Goal: Transaction & Acquisition: Purchase product/service

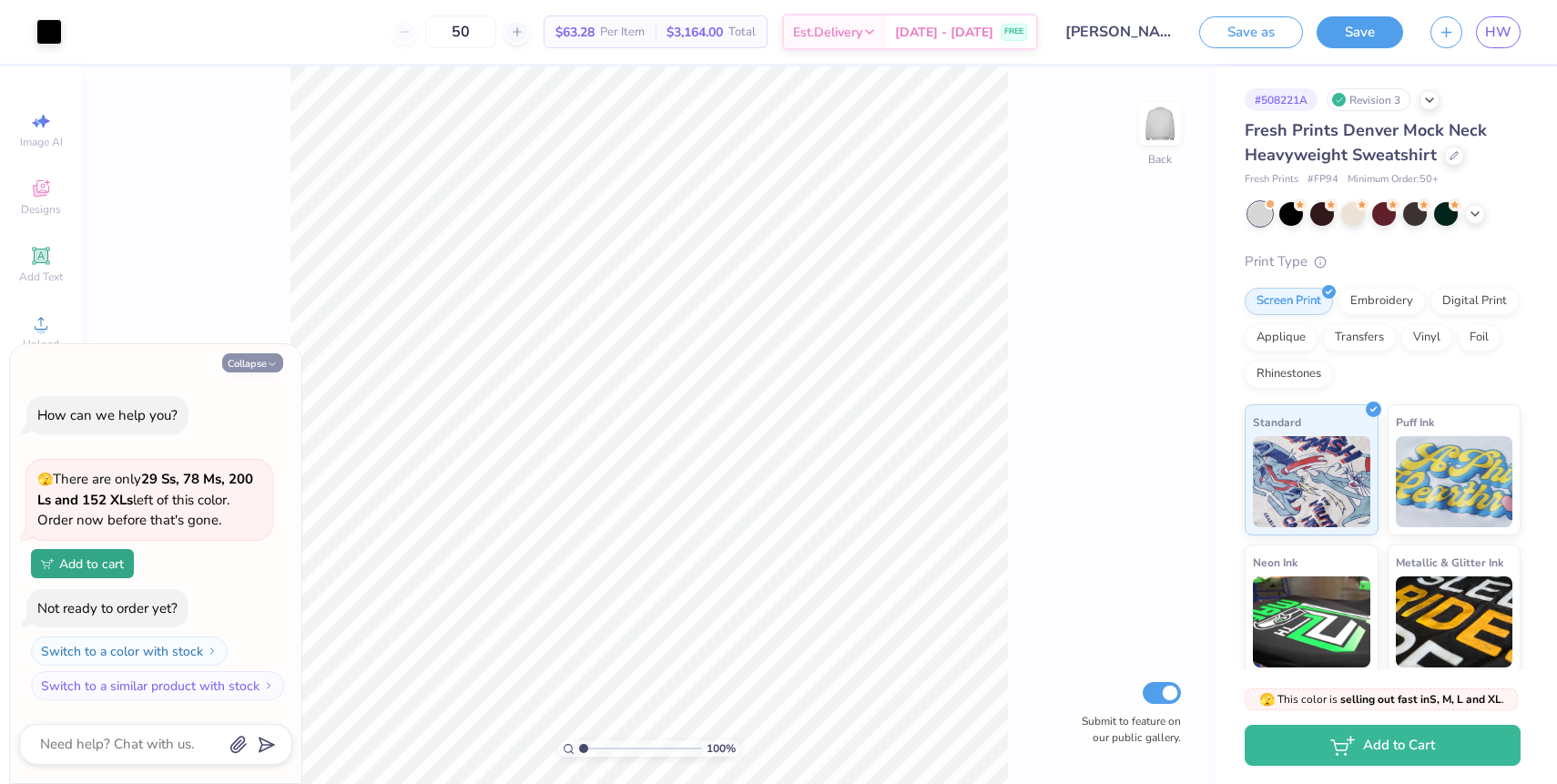
click at [267, 361] on icon "button" at bounding box center [272, 364] width 11 height 11
type textarea "x"
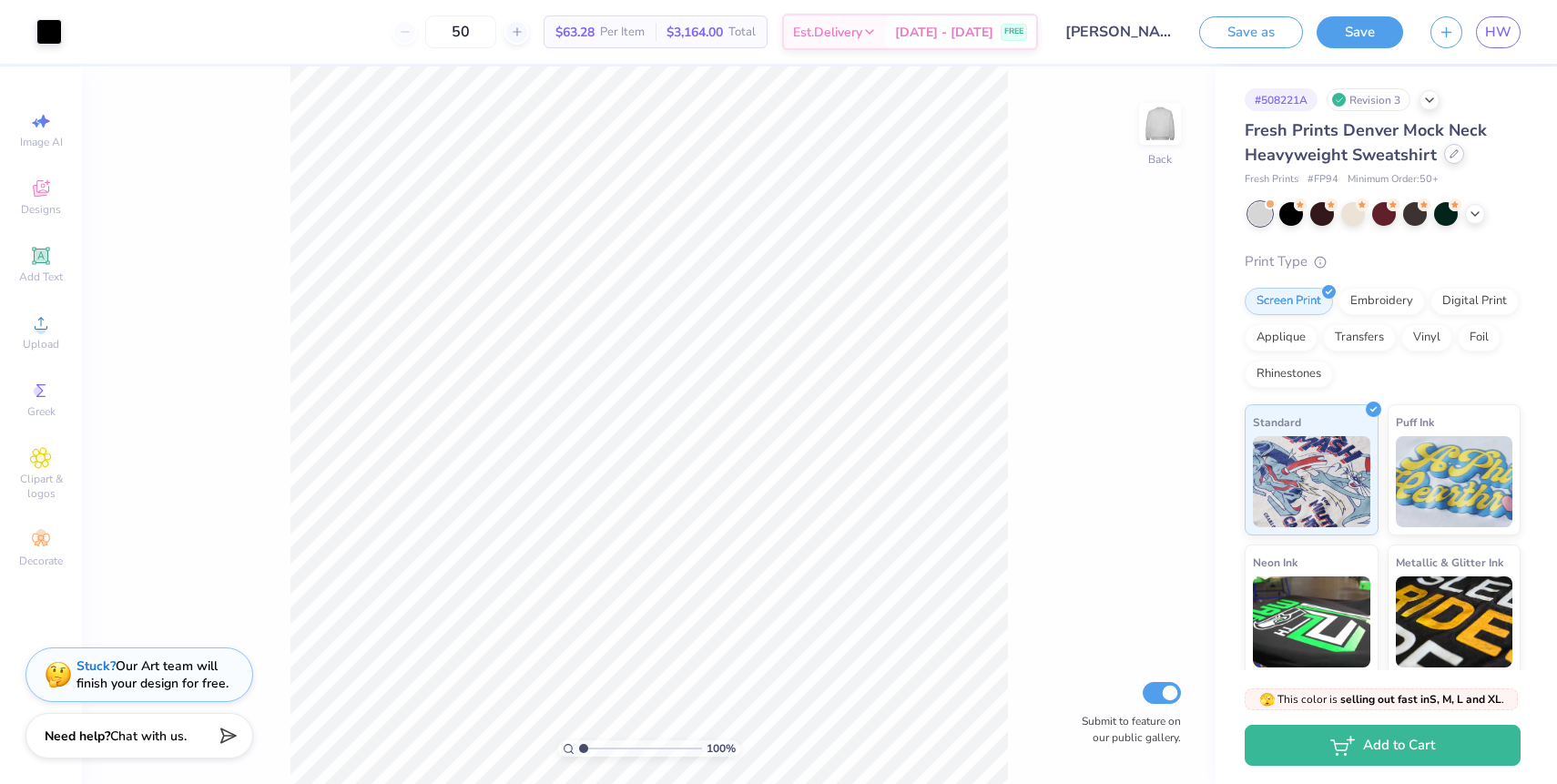
click at [1444, 156] on div at bounding box center [1454, 154] width 20 height 20
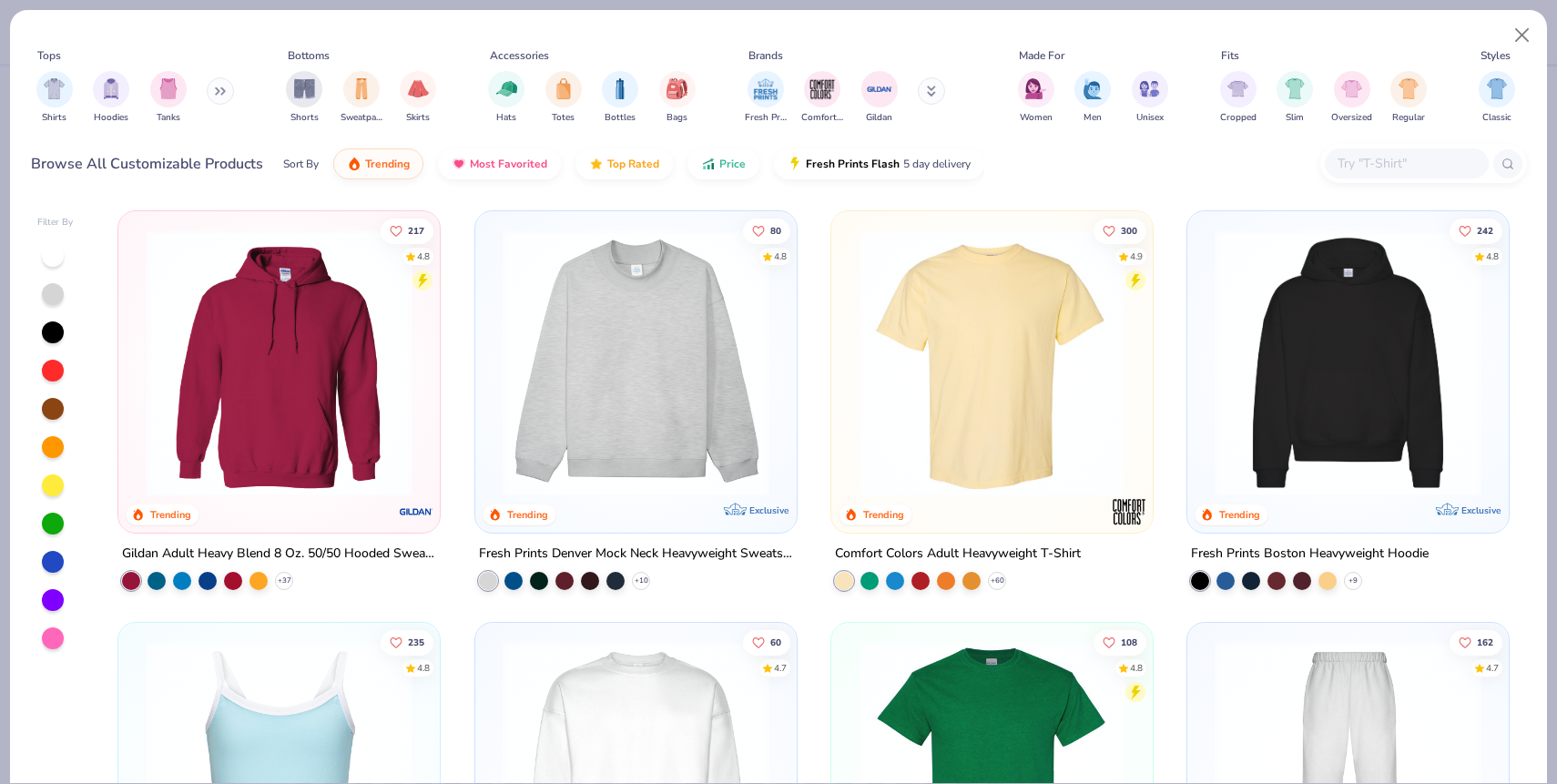
click at [222, 95] on icon at bounding box center [220, 90] width 11 height 9
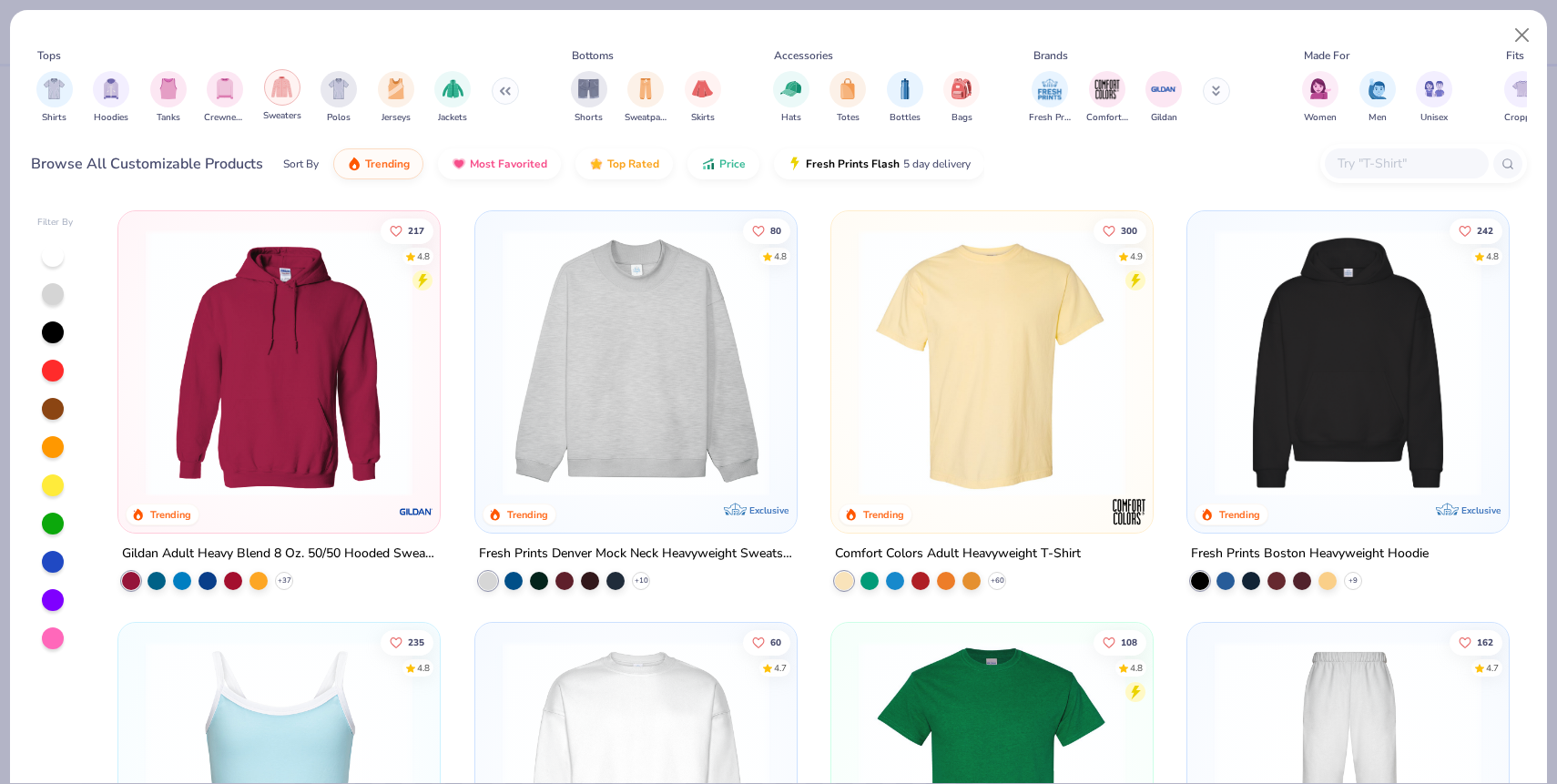
click at [284, 91] on img "filter for Sweaters" at bounding box center [281, 86] width 21 height 21
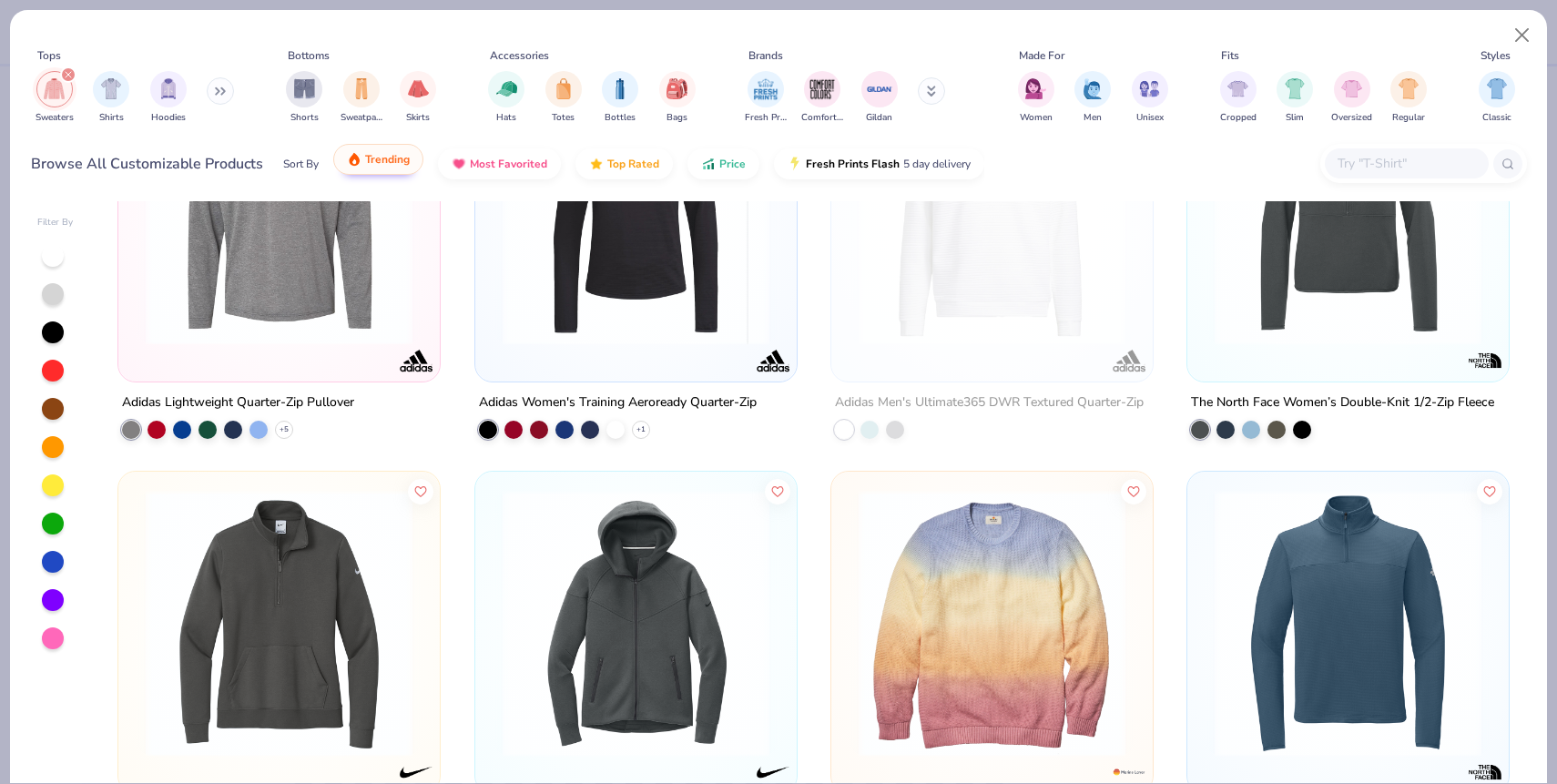
scroll to position [3440, 0]
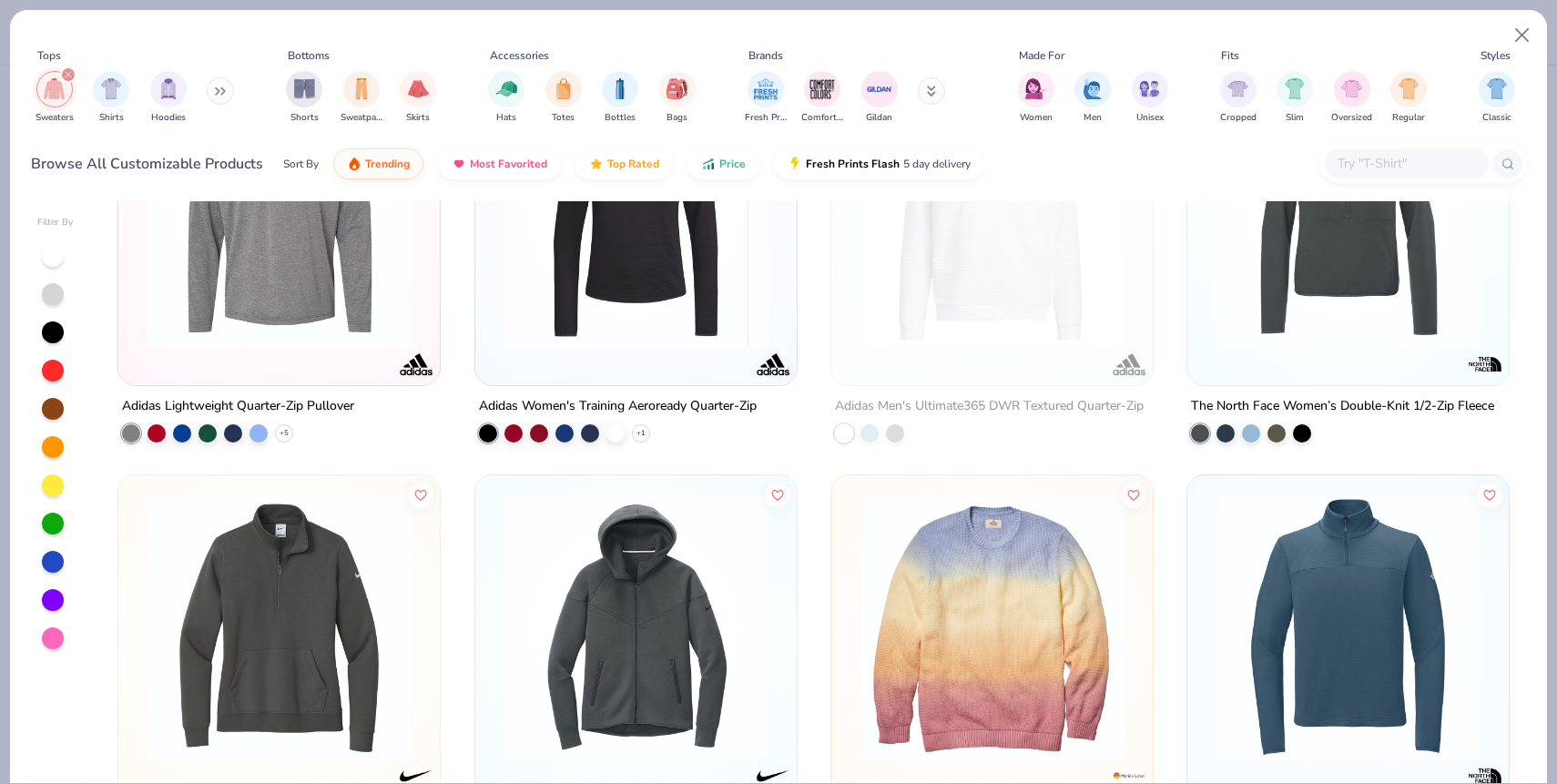
click at [209, 94] on div "Sweaters Shirts Hoodies" at bounding box center [136, 97] width 210 height 68
click at [67, 73] on icon "filter for Sweaters" at bounding box center [68, 74] width 7 height 7
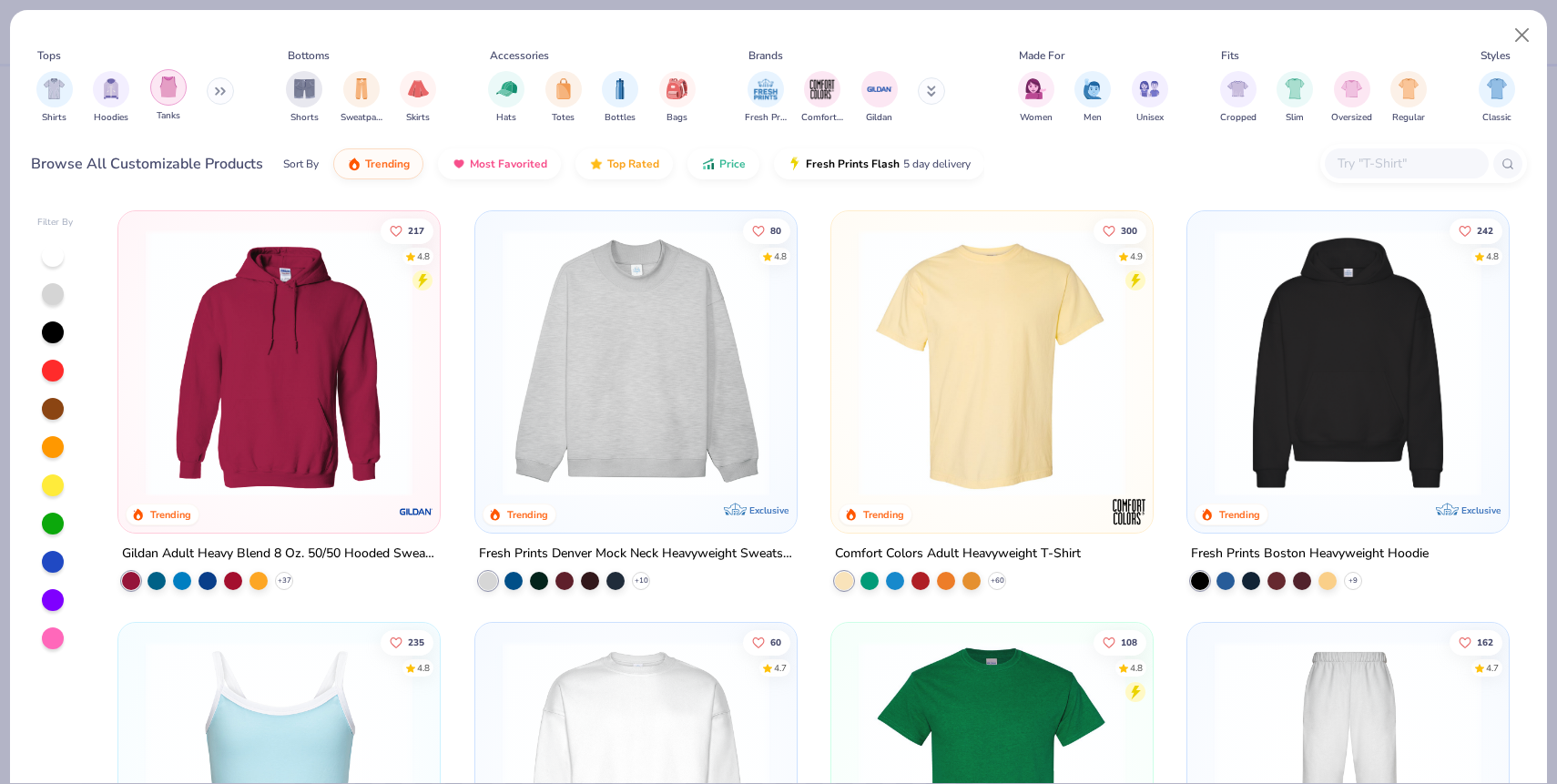
click at [171, 94] on img "filter for Tanks" at bounding box center [169, 86] width 20 height 21
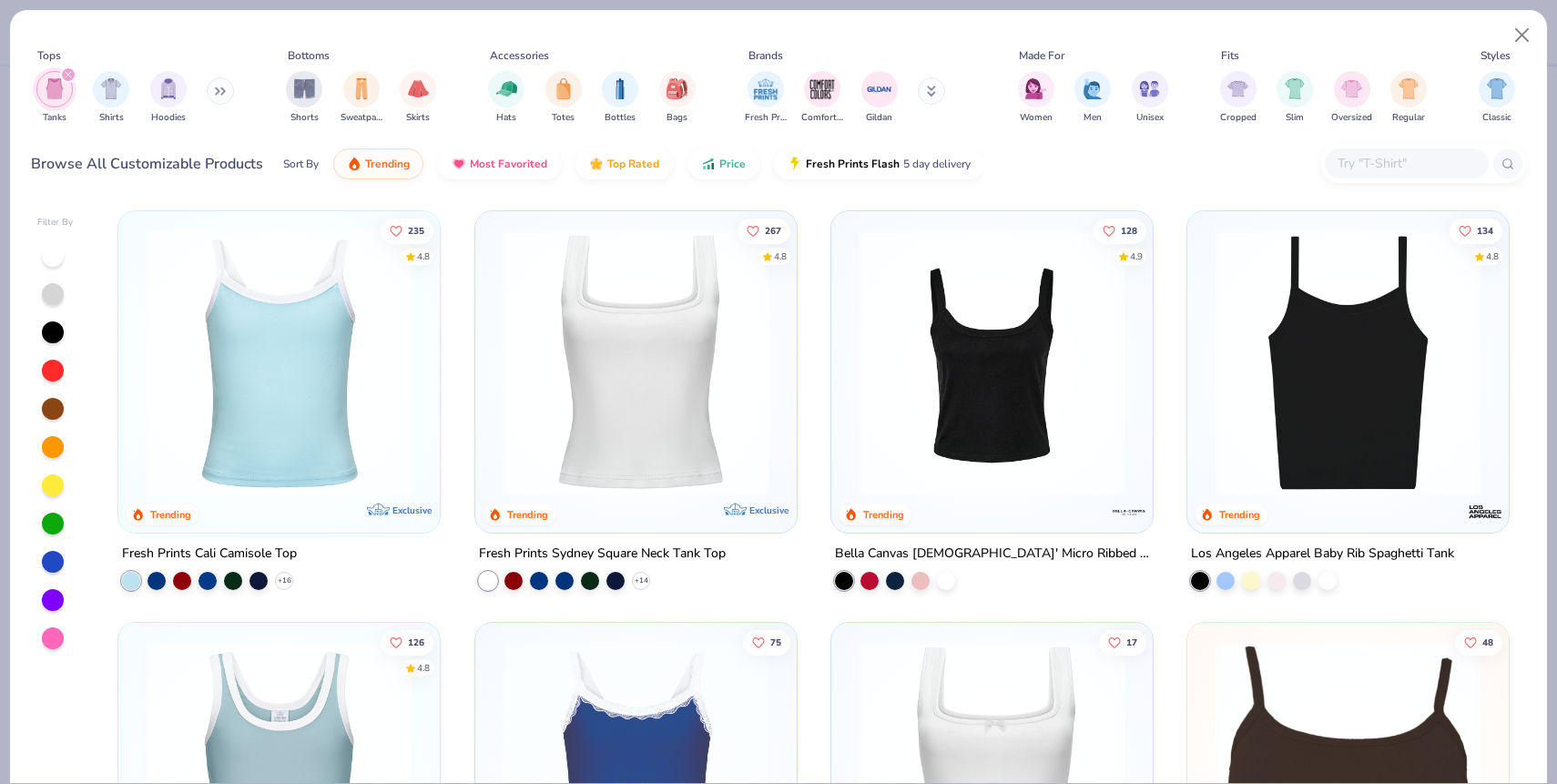
click at [564, 402] on img at bounding box center [635, 363] width 285 height 267
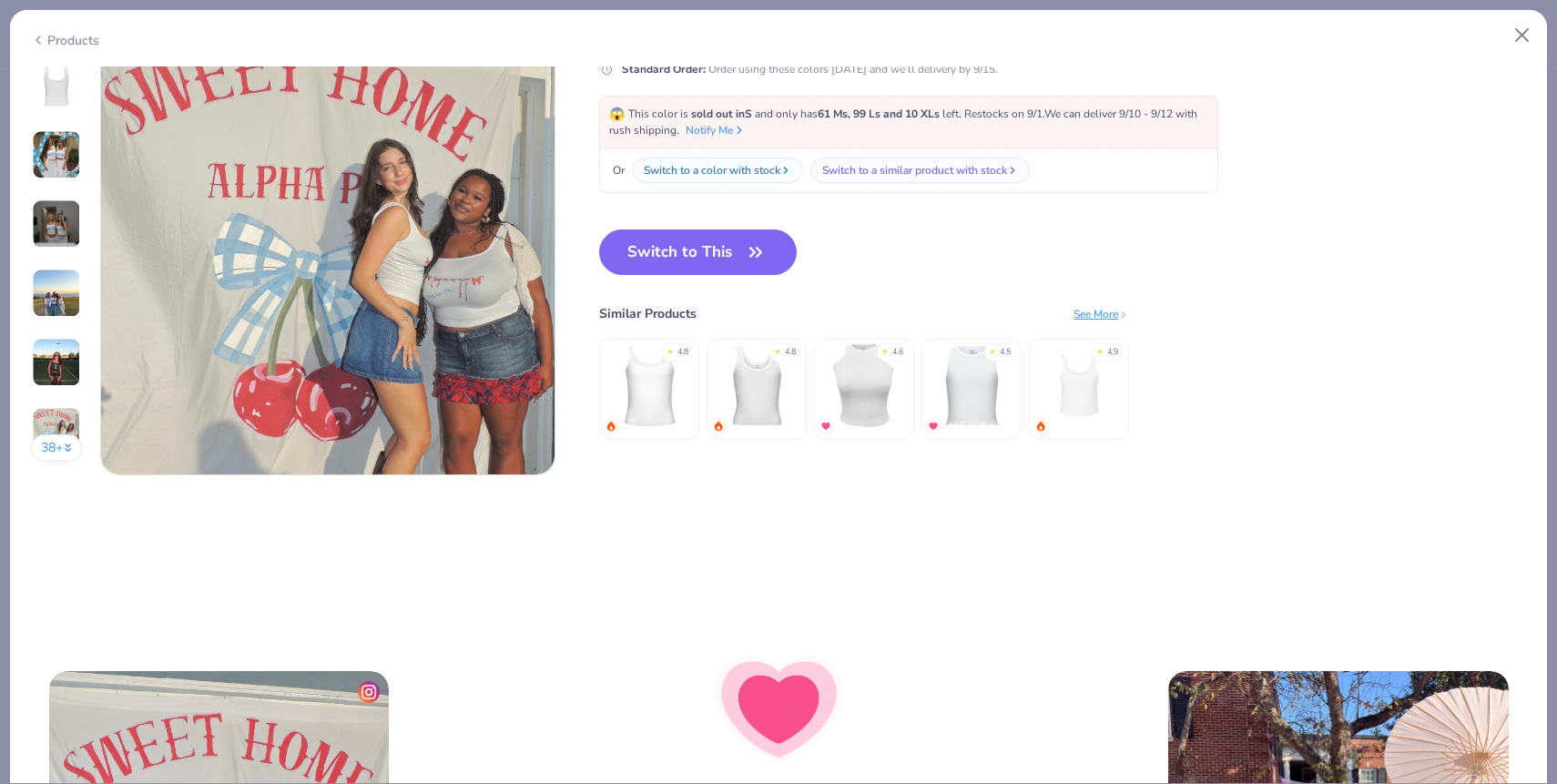
scroll to position [3046, 0]
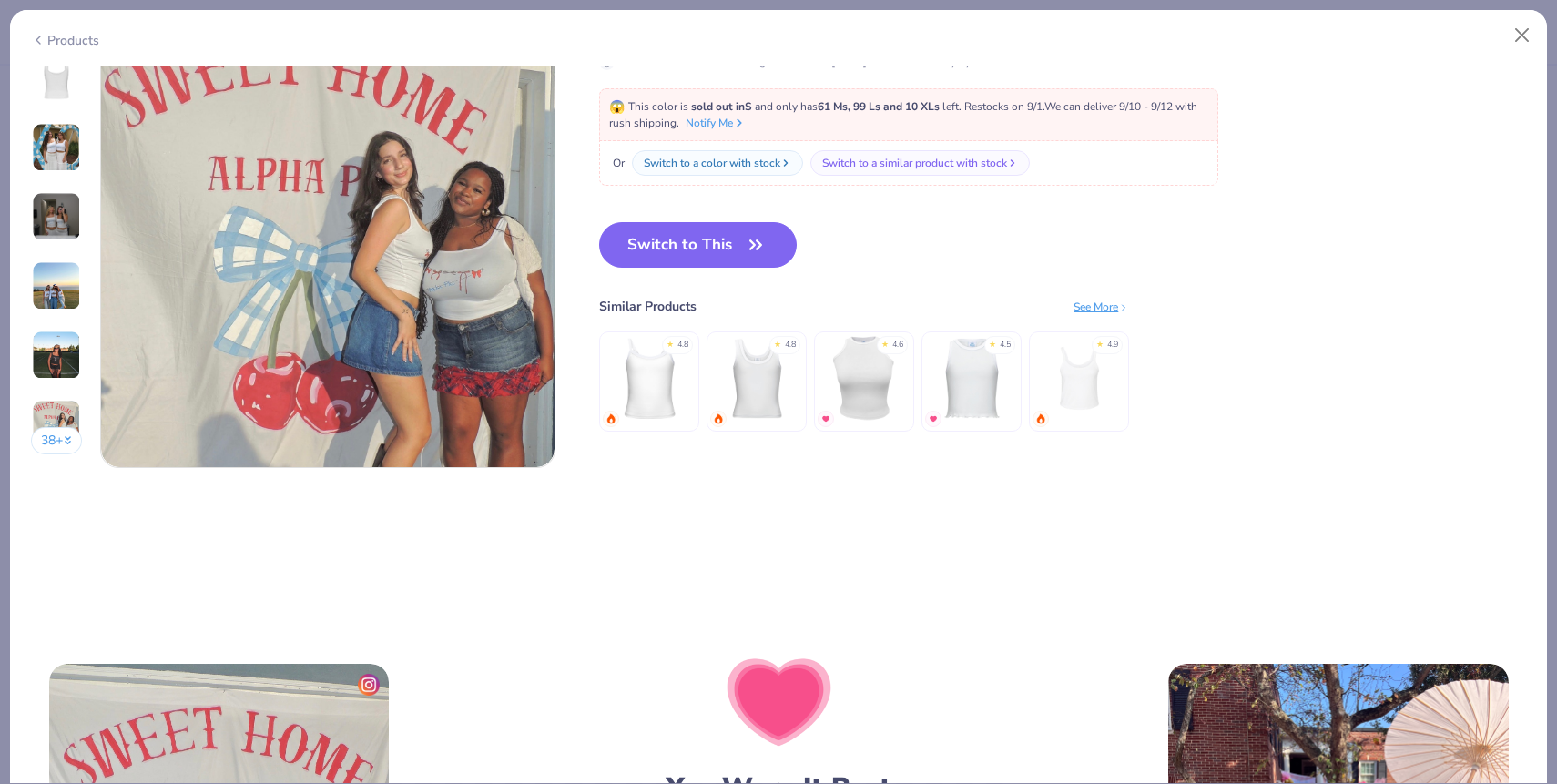
click at [1105, 302] on div "See More" at bounding box center [1101, 306] width 56 height 17
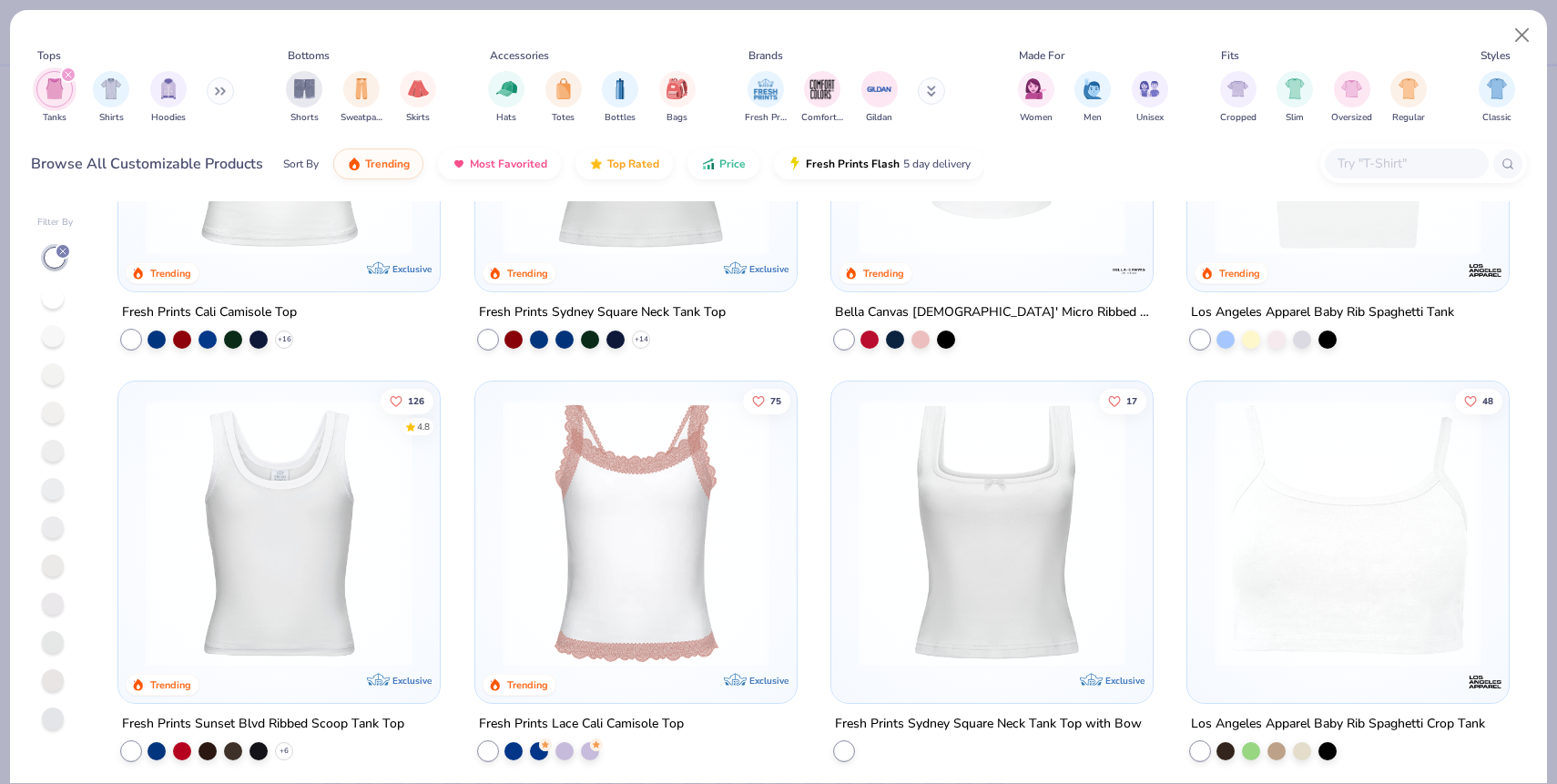
scroll to position [244, 0]
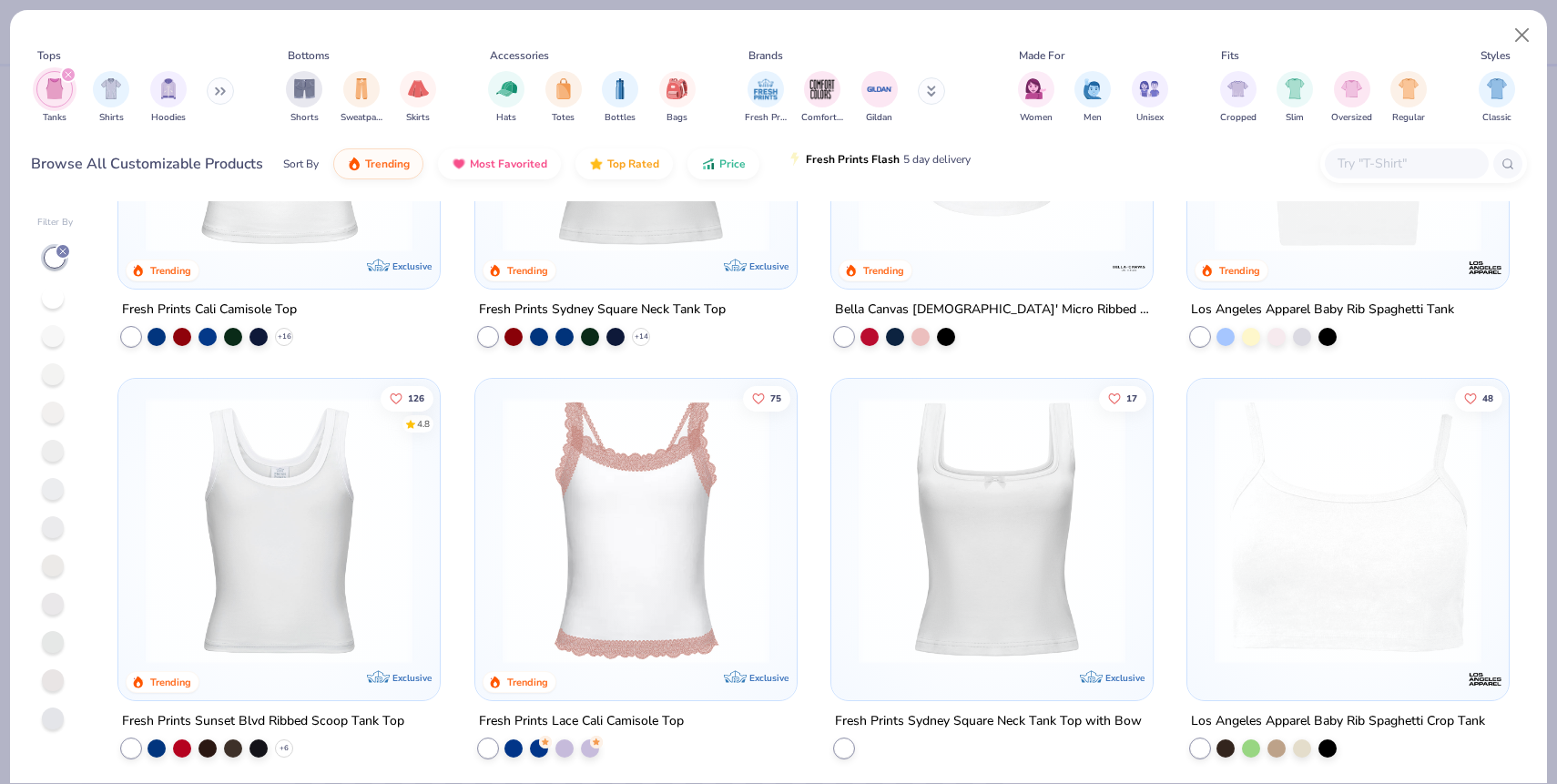
click at [943, 172] on button "Fresh Prints Flash 5 day delivery" at bounding box center [879, 160] width 211 height 31
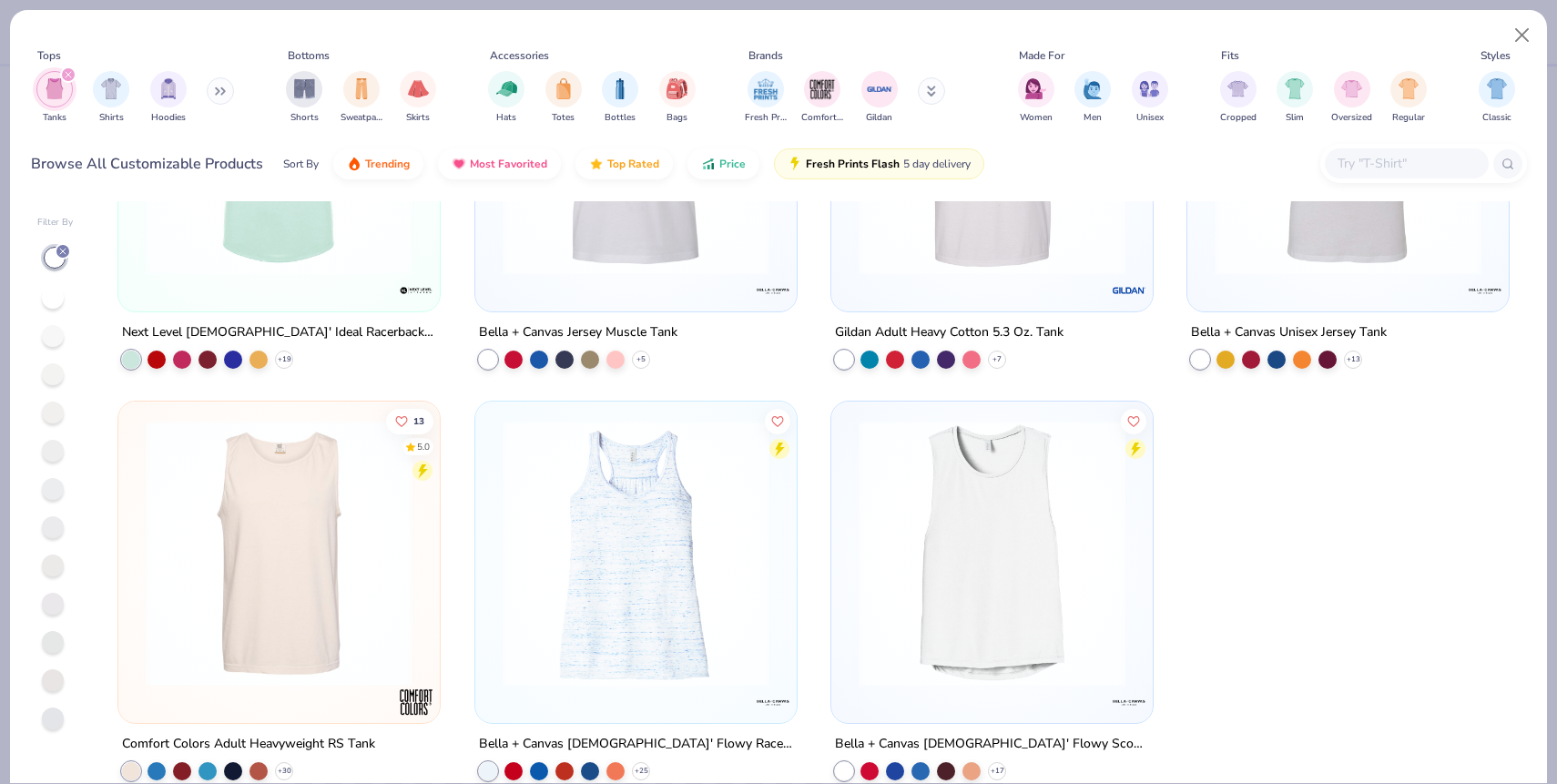
scroll to position [249, 0]
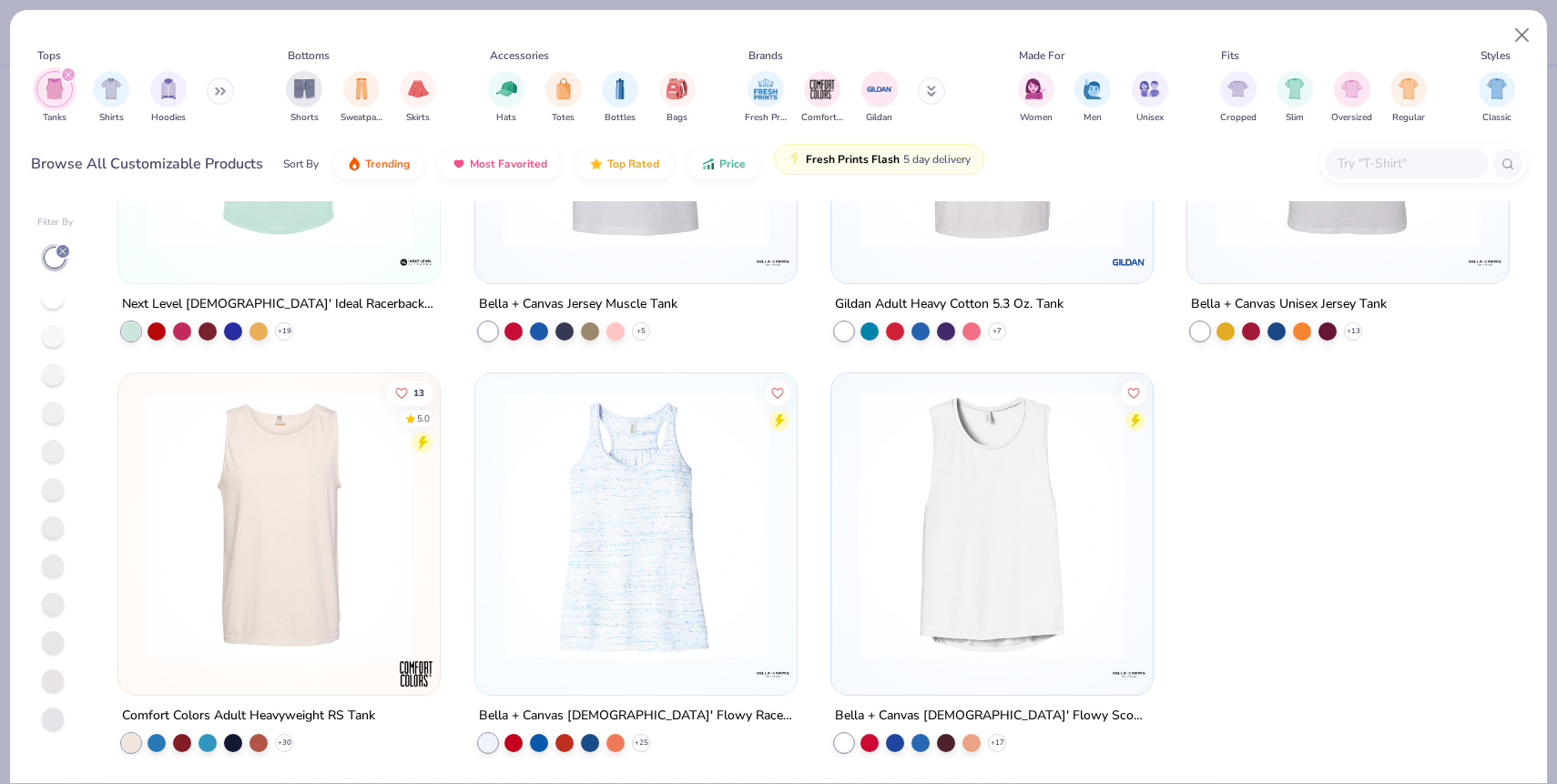
click at [881, 165] on span "Fresh Prints Flash" at bounding box center [853, 159] width 94 height 15
click at [819, 153] on button "Fresh Prints Flash 5 day delivery" at bounding box center [879, 160] width 211 height 31
click at [415, 160] on button "Trending" at bounding box center [378, 160] width 90 height 31
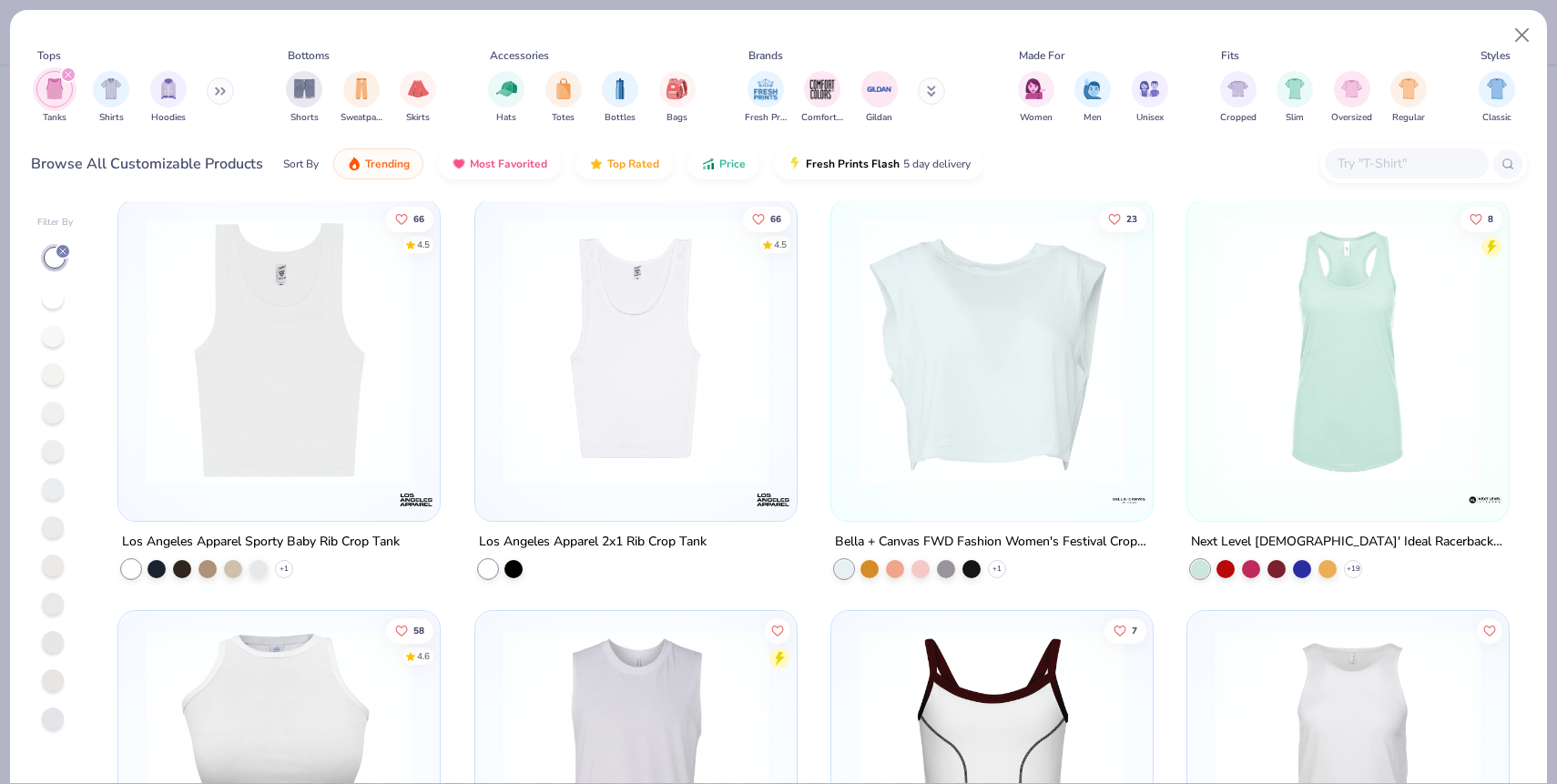
scroll to position [824, 0]
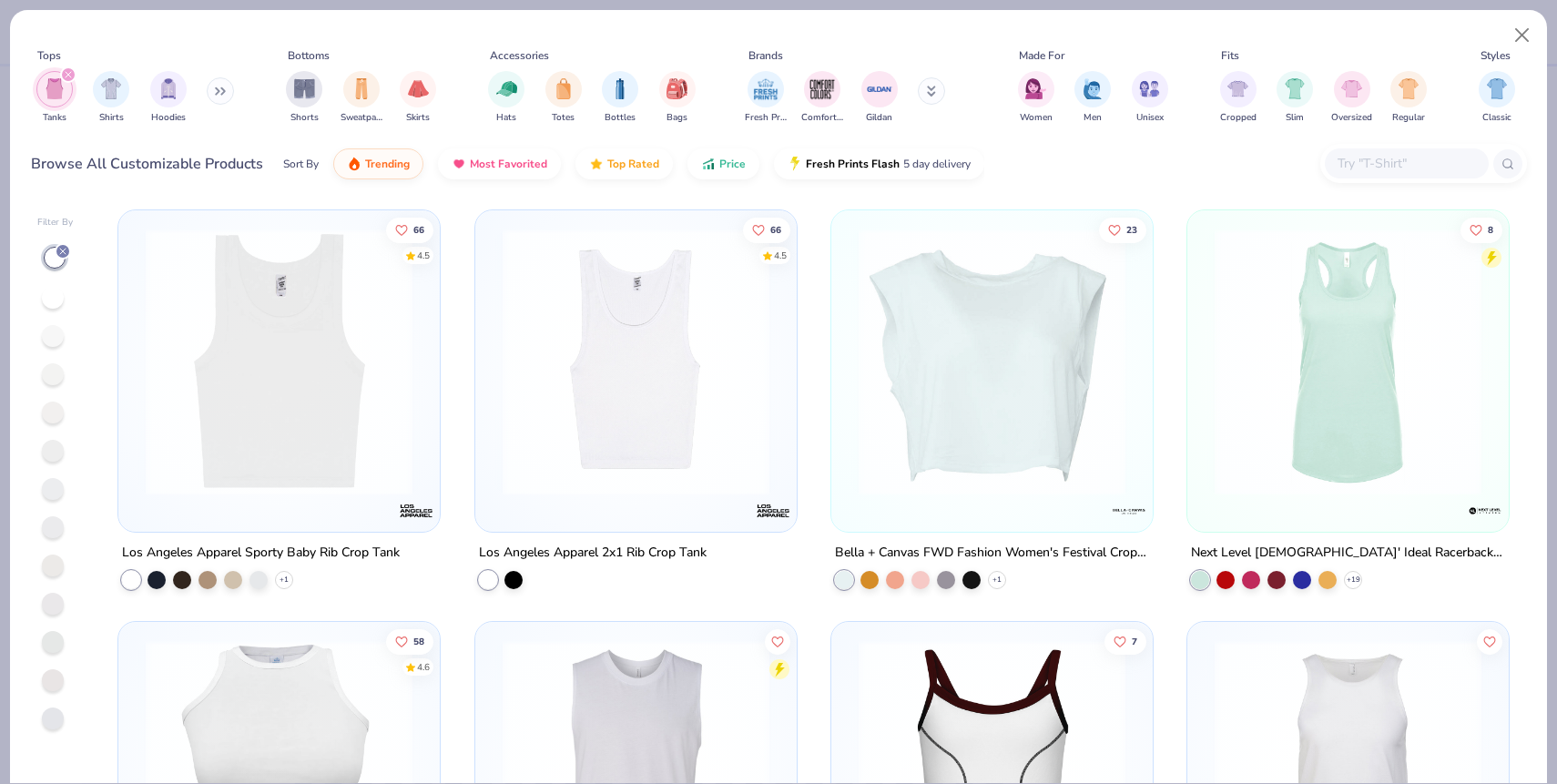
click at [366, 344] on img at bounding box center [278, 361] width 285 height 267
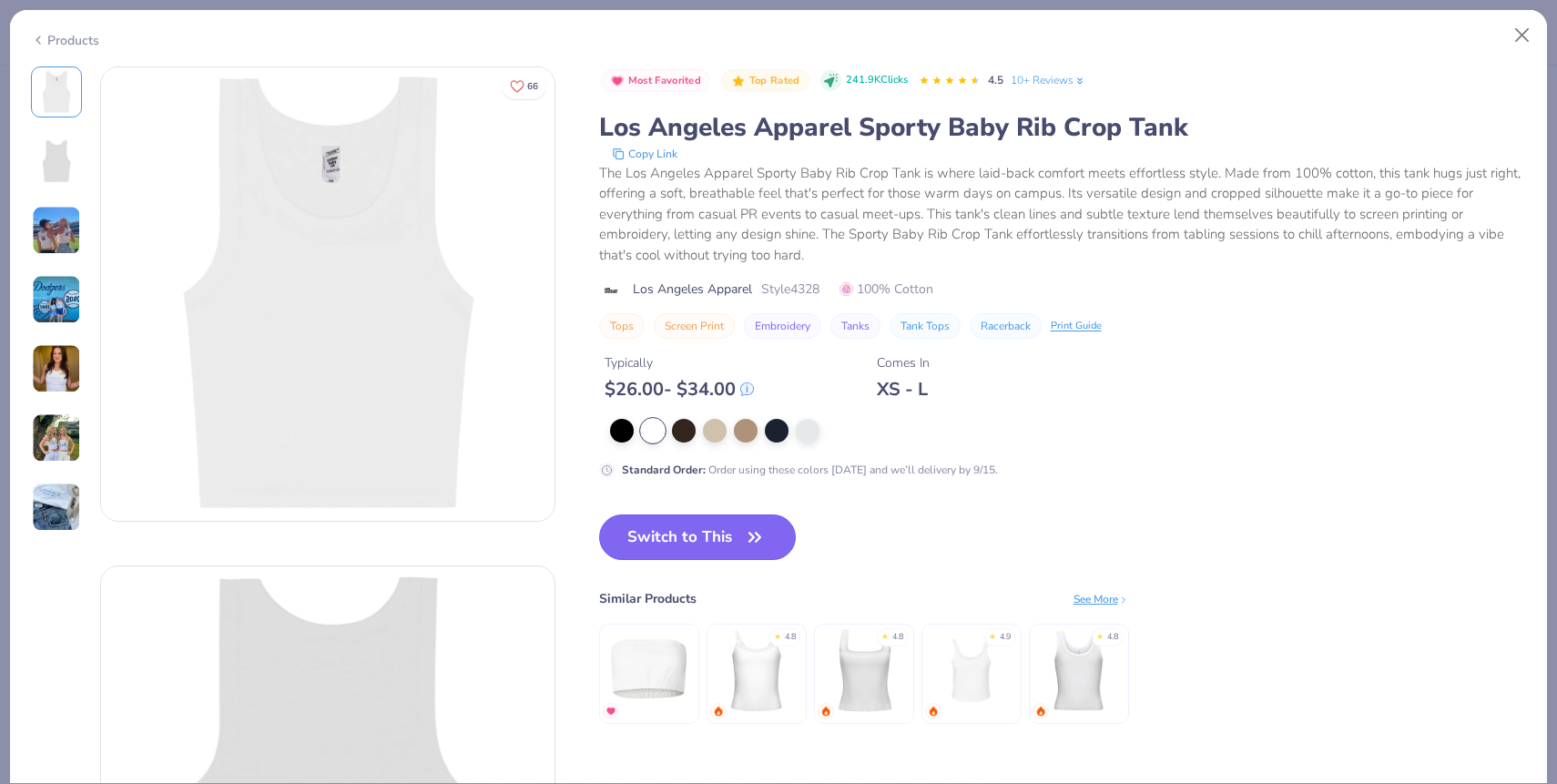
click at [651, 549] on button "Switch to This" at bounding box center [698, 537] width 198 height 45
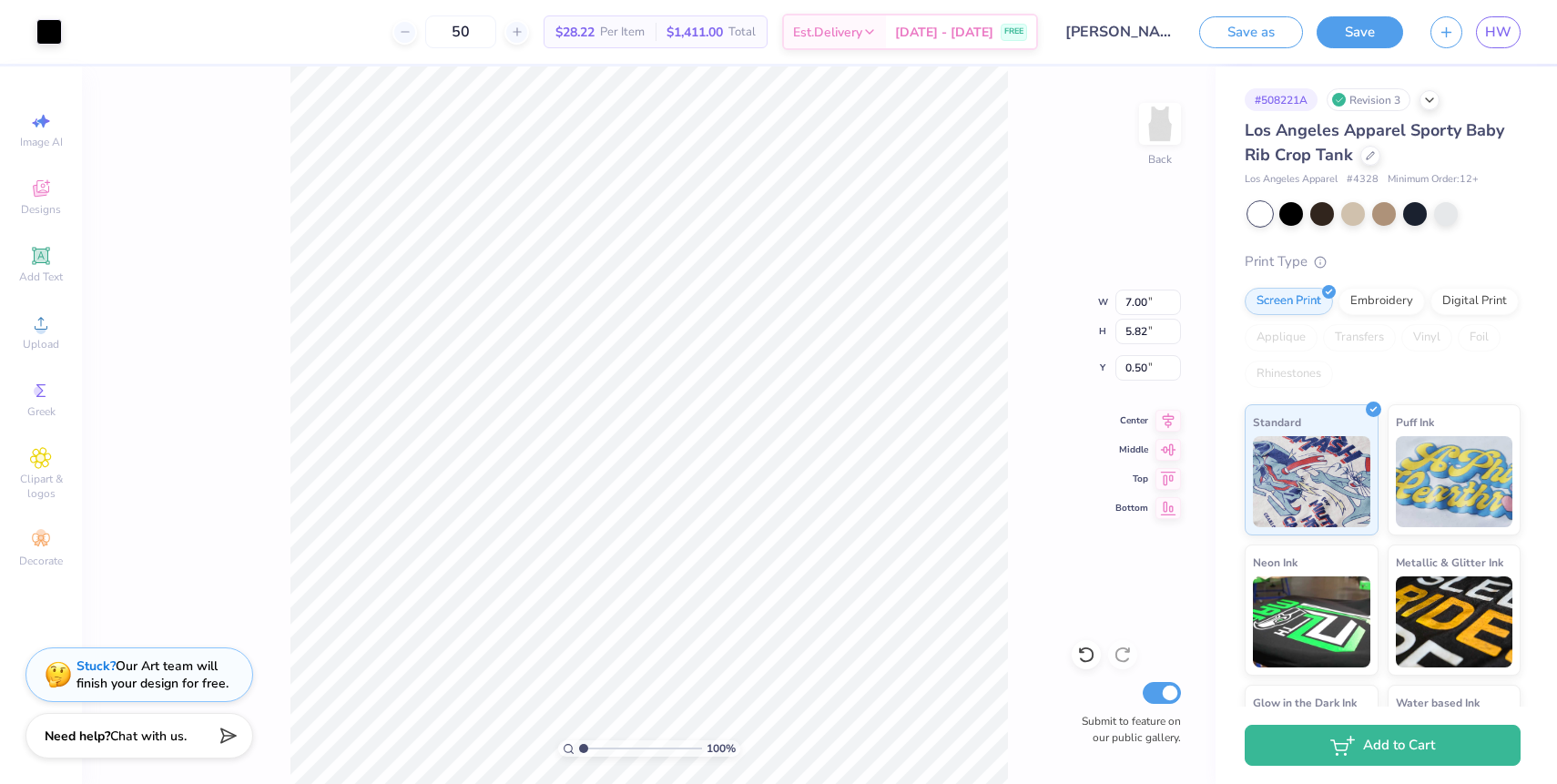
type input "6.60"
type input "5.48"
type input "6.40"
type input "5.32"
type input "0.69"
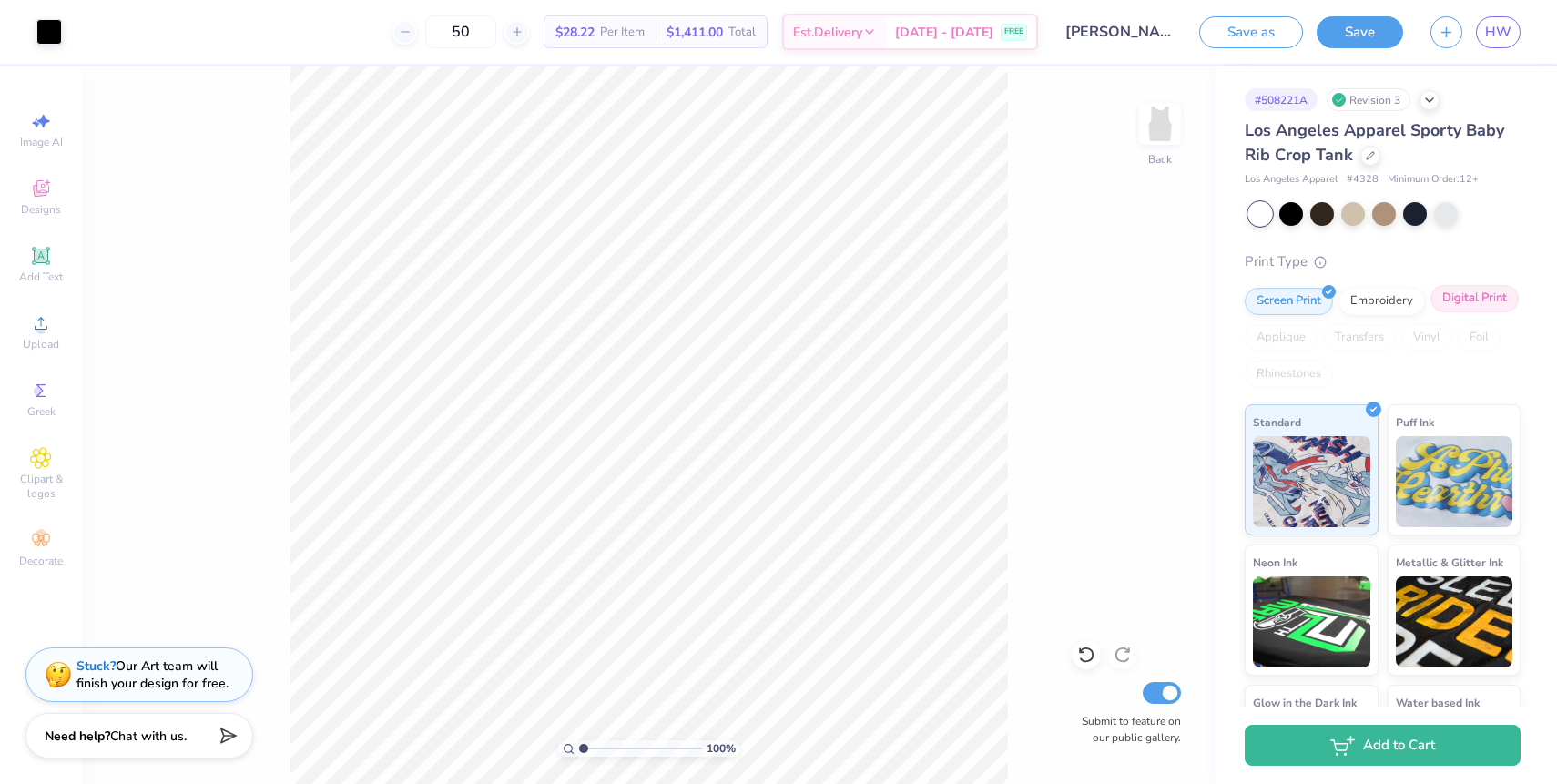
click at [1431, 313] on div "Digital Print" at bounding box center [1475, 299] width 88 height 27
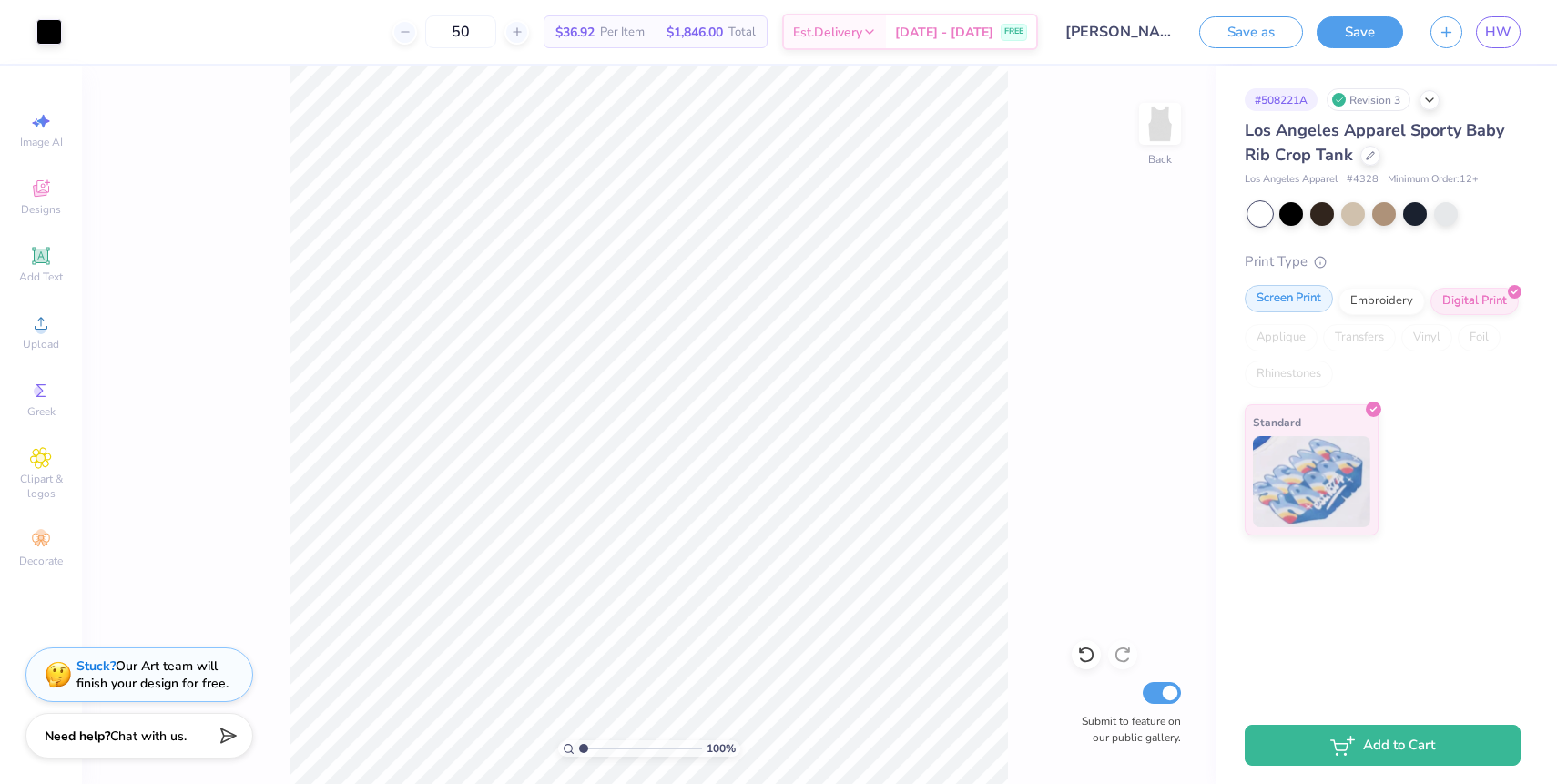
click at [1297, 304] on div "Screen Print" at bounding box center [1289, 299] width 88 height 27
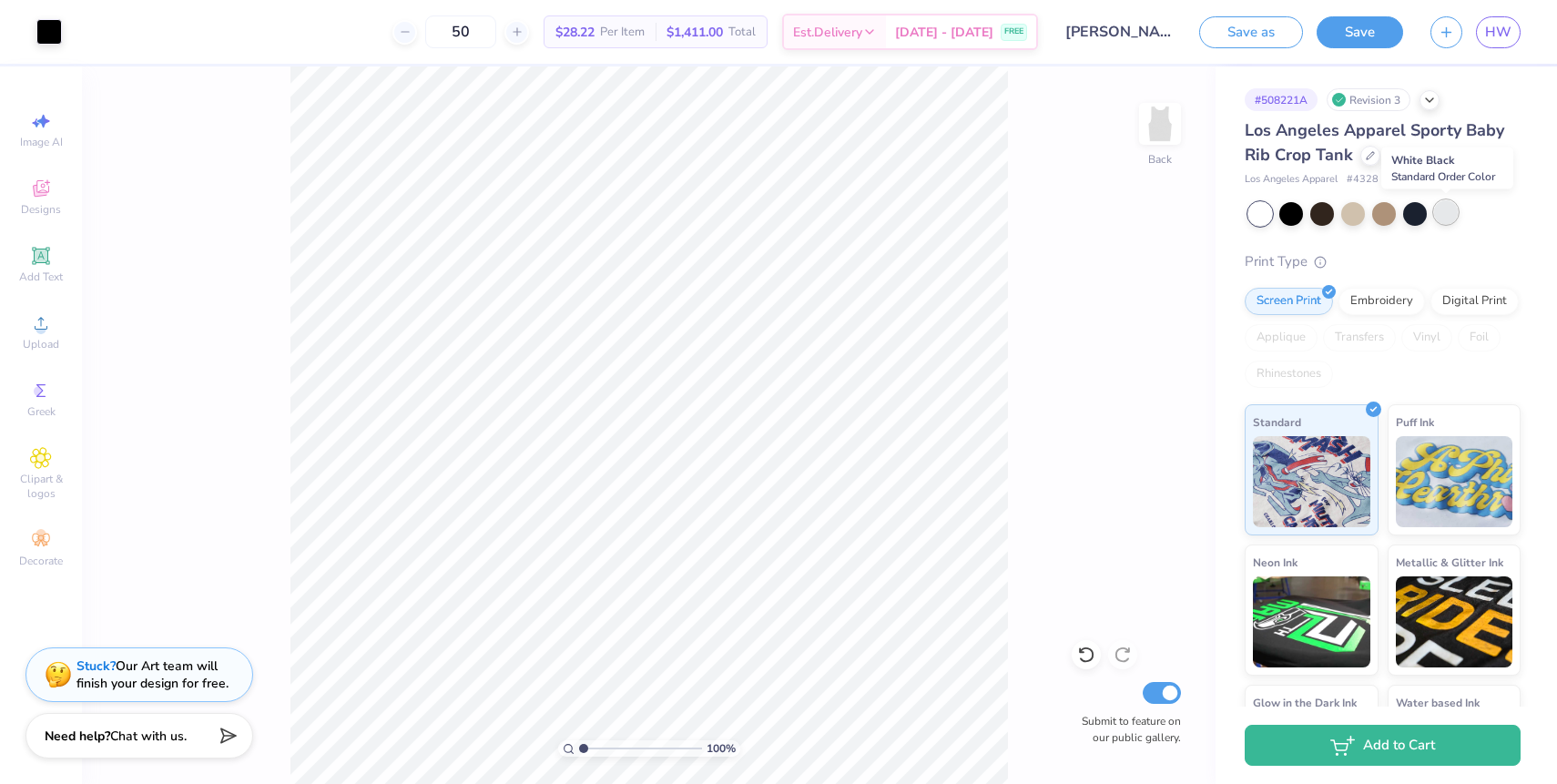
click at [1446, 216] on div at bounding box center [1446, 212] width 24 height 24
click at [1326, 216] on div at bounding box center [1322, 212] width 24 height 24
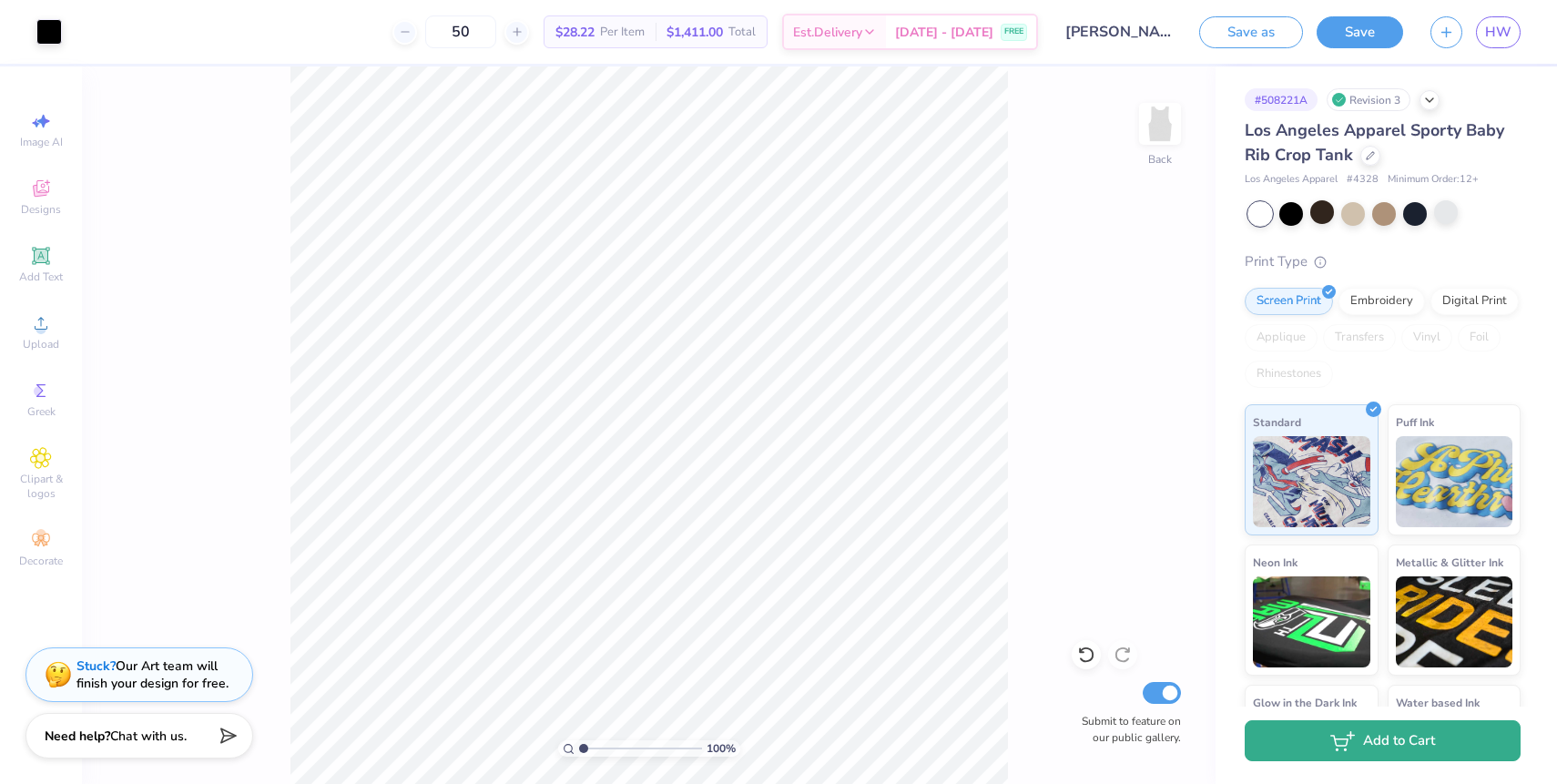
click at [1392, 747] on button "Add to Cart" at bounding box center [1382, 741] width 276 height 41
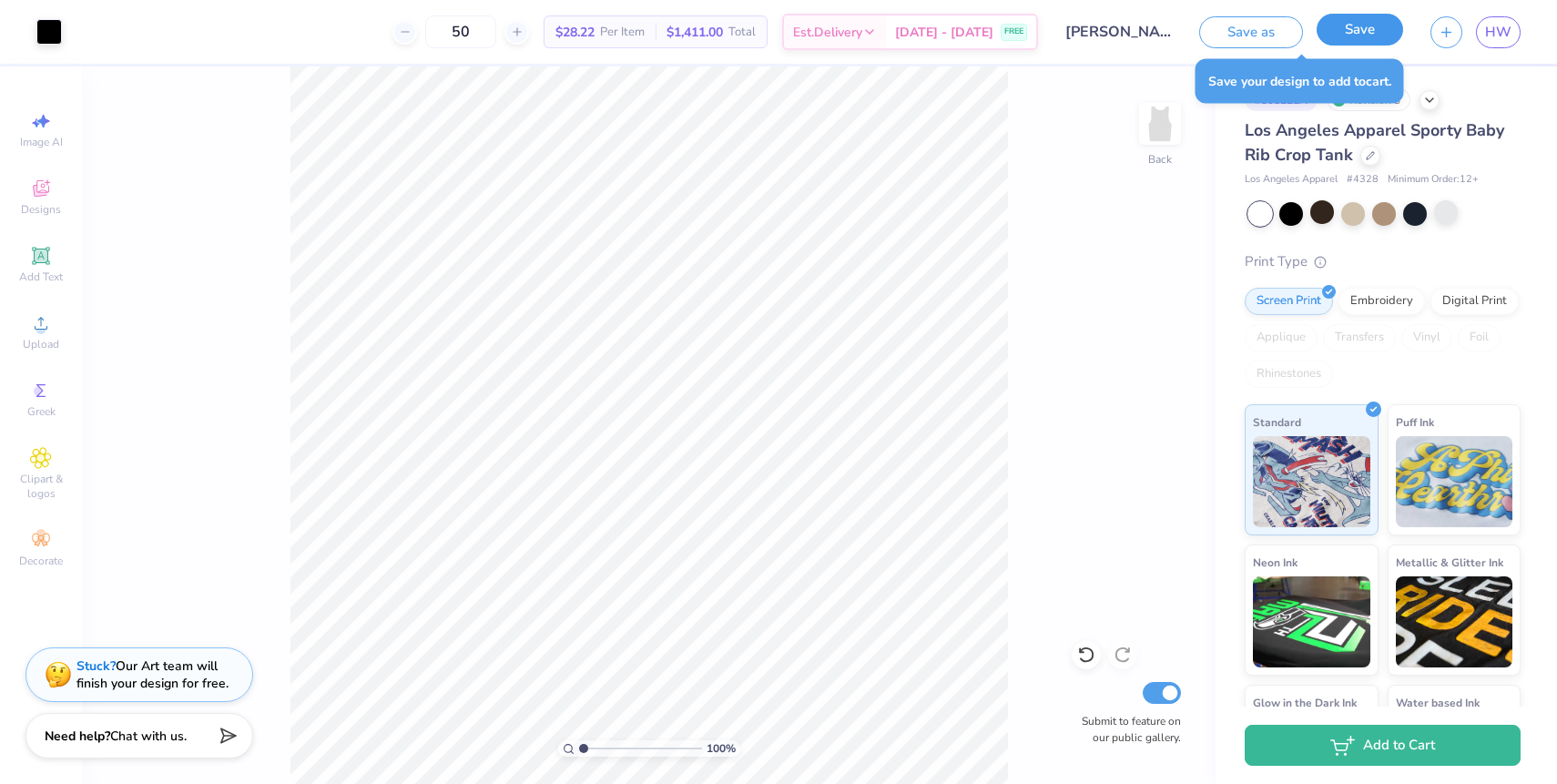
click at [1379, 34] on button "Save" at bounding box center [1360, 29] width 86 height 32
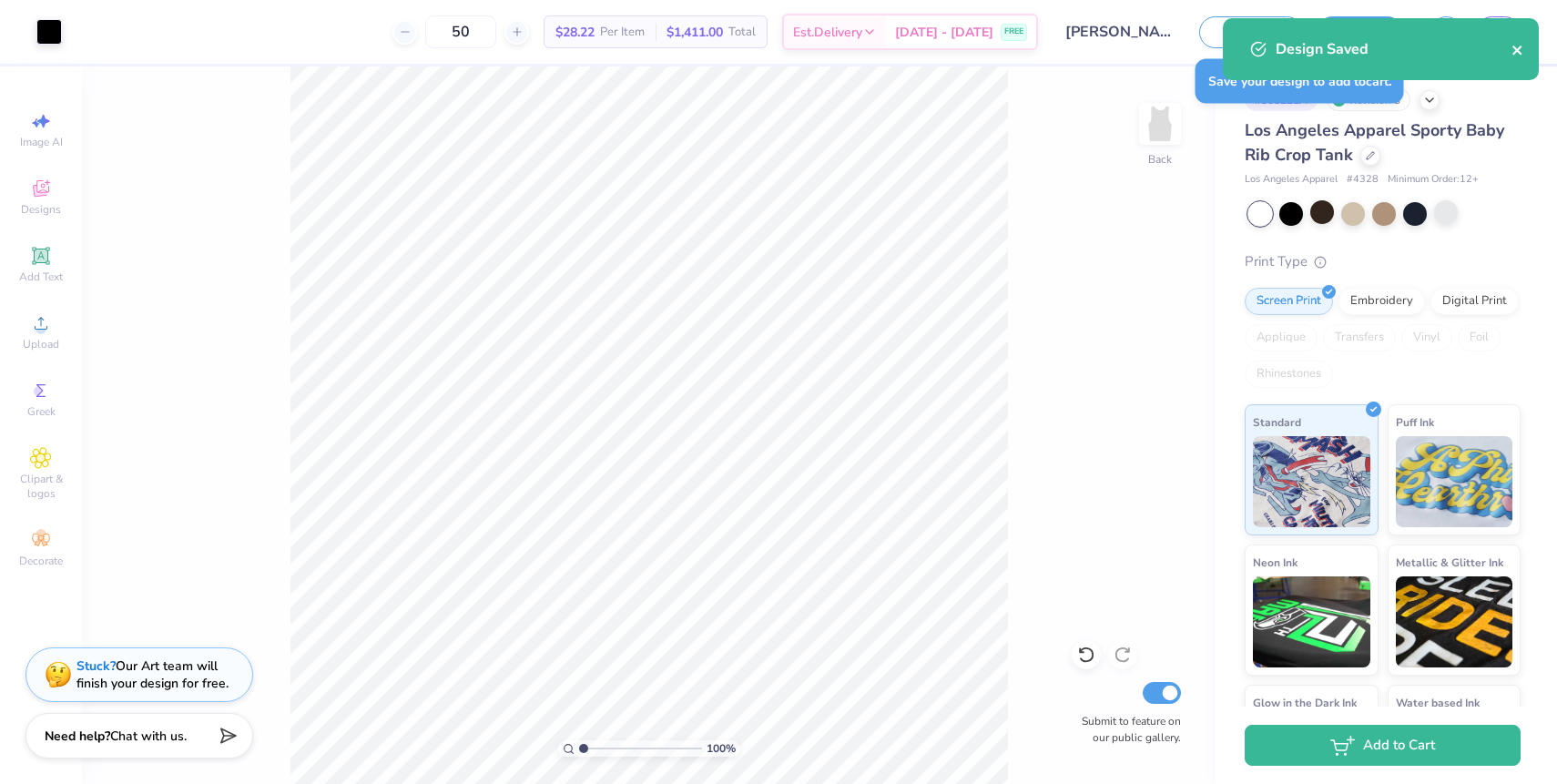
click at [1519, 49] on icon "close" at bounding box center [1518, 50] width 13 height 15
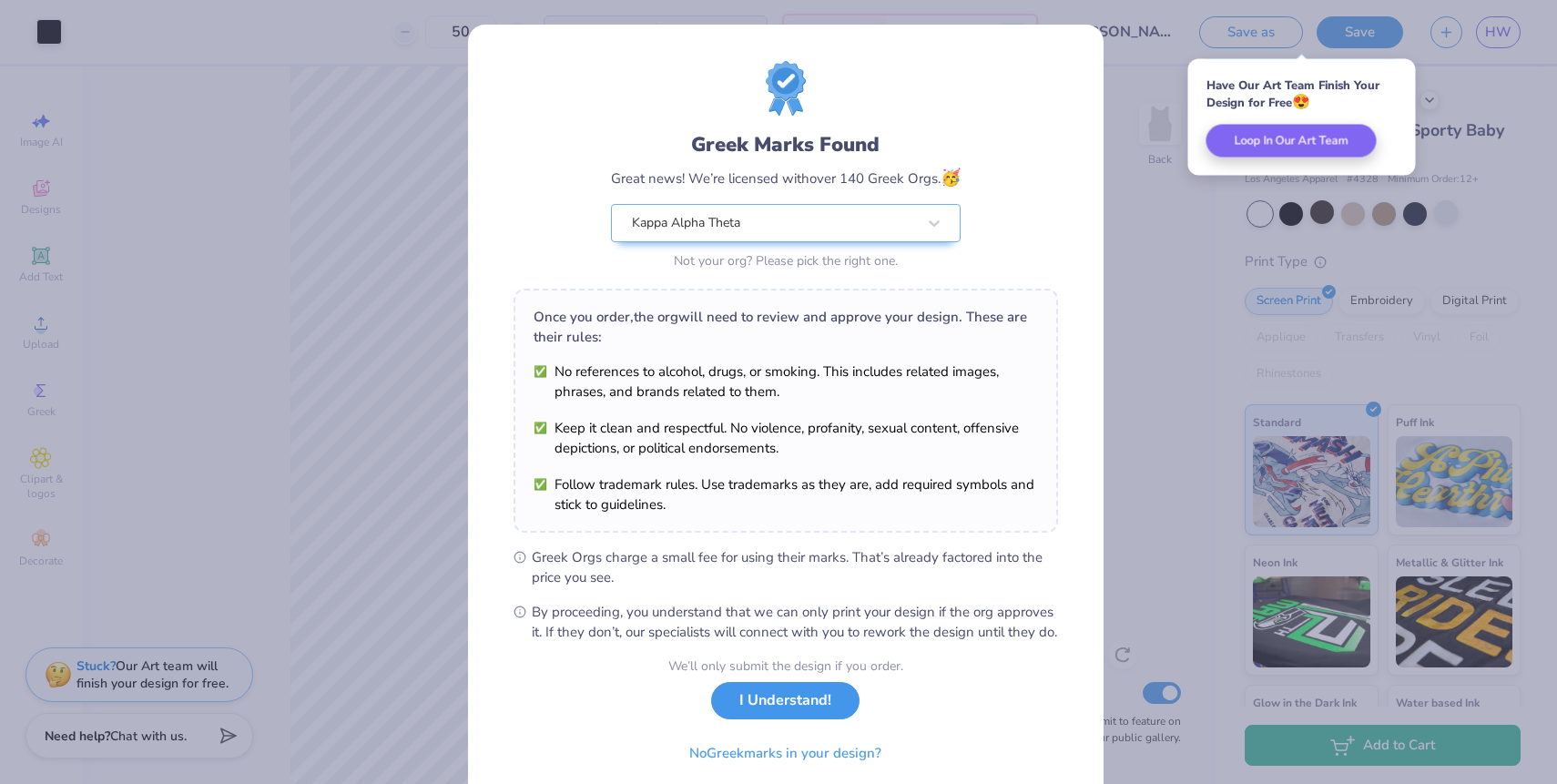
click at [824, 715] on button "I Understand!" at bounding box center [784, 701] width 148 height 37
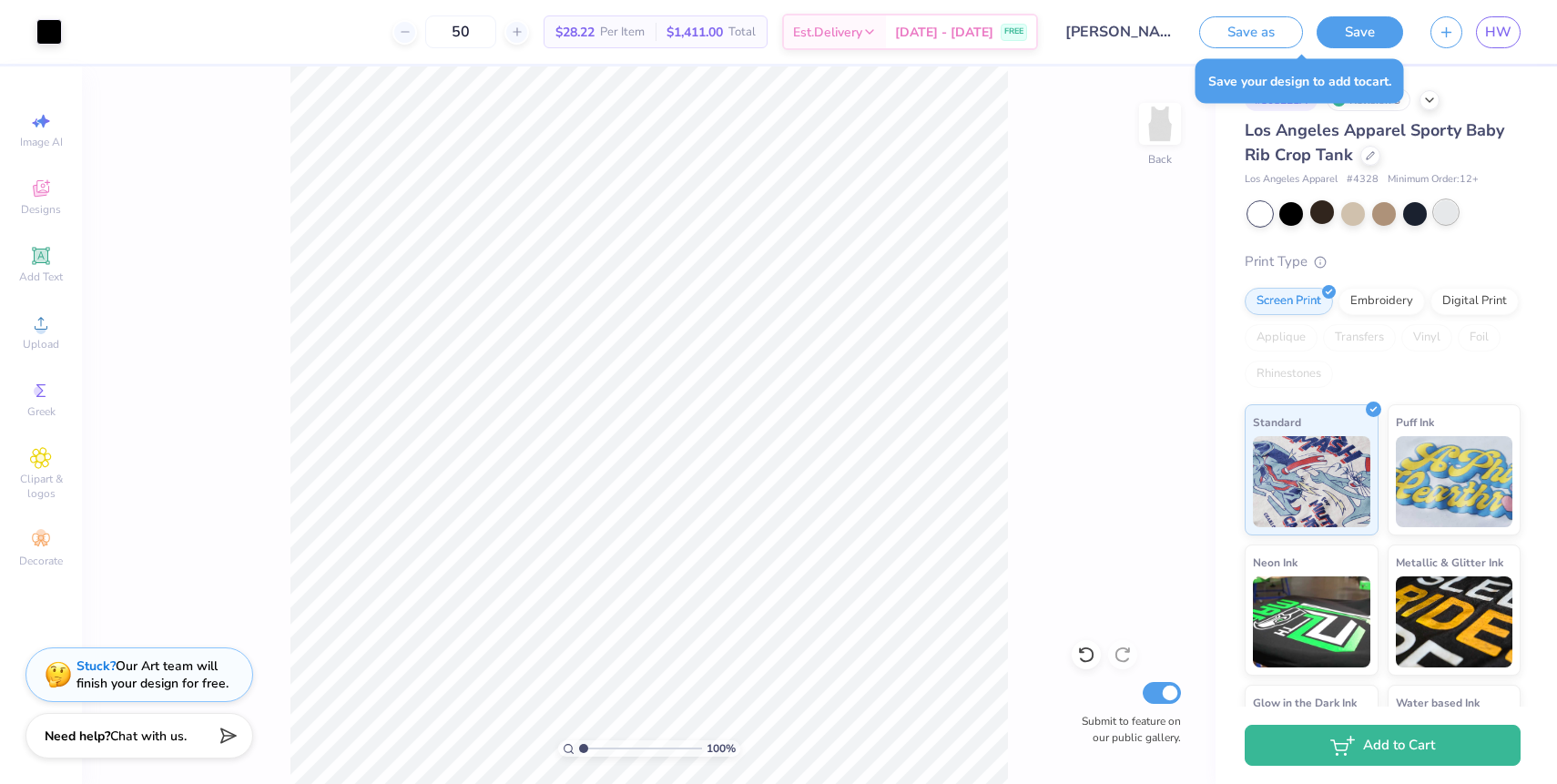
click at [1456, 209] on div at bounding box center [1446, 212] width 24 height 24
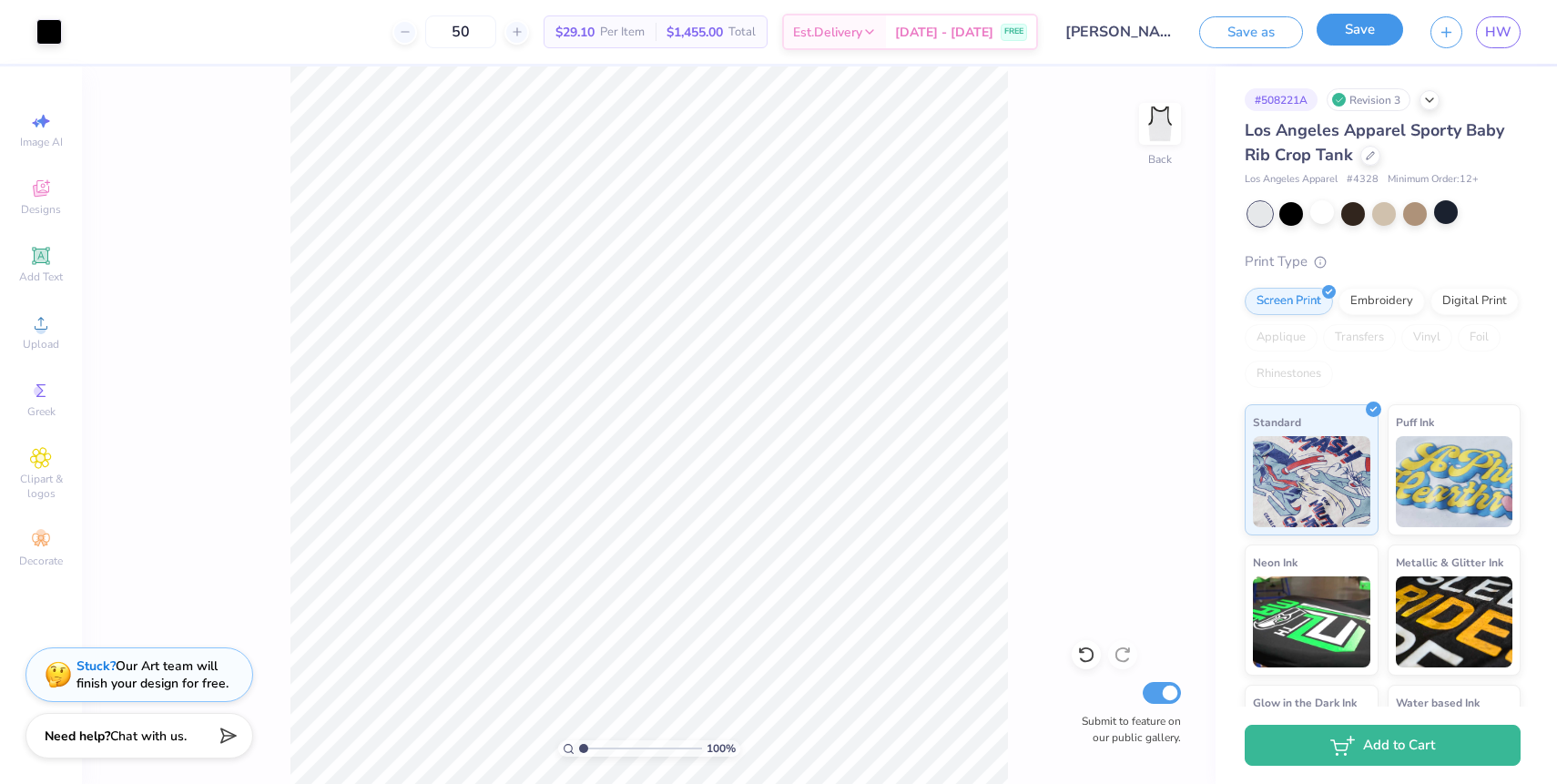
click at [1363, 31] on button "Save" at bounding box center [1360, 29] width 86 height 32
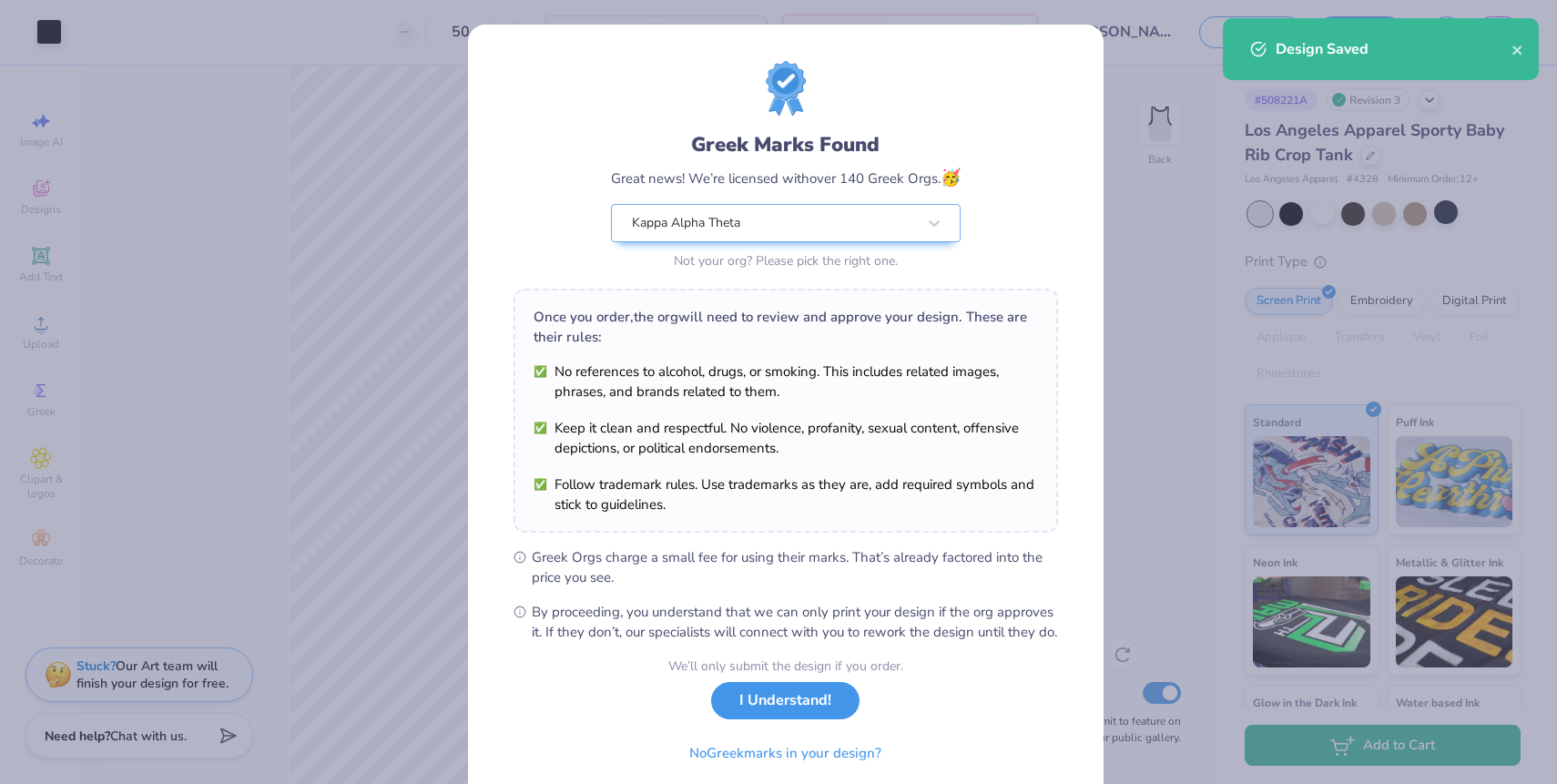
click at [757, 719] on button "I Understand!" at bounding box center [784, 701] width 148 height 37
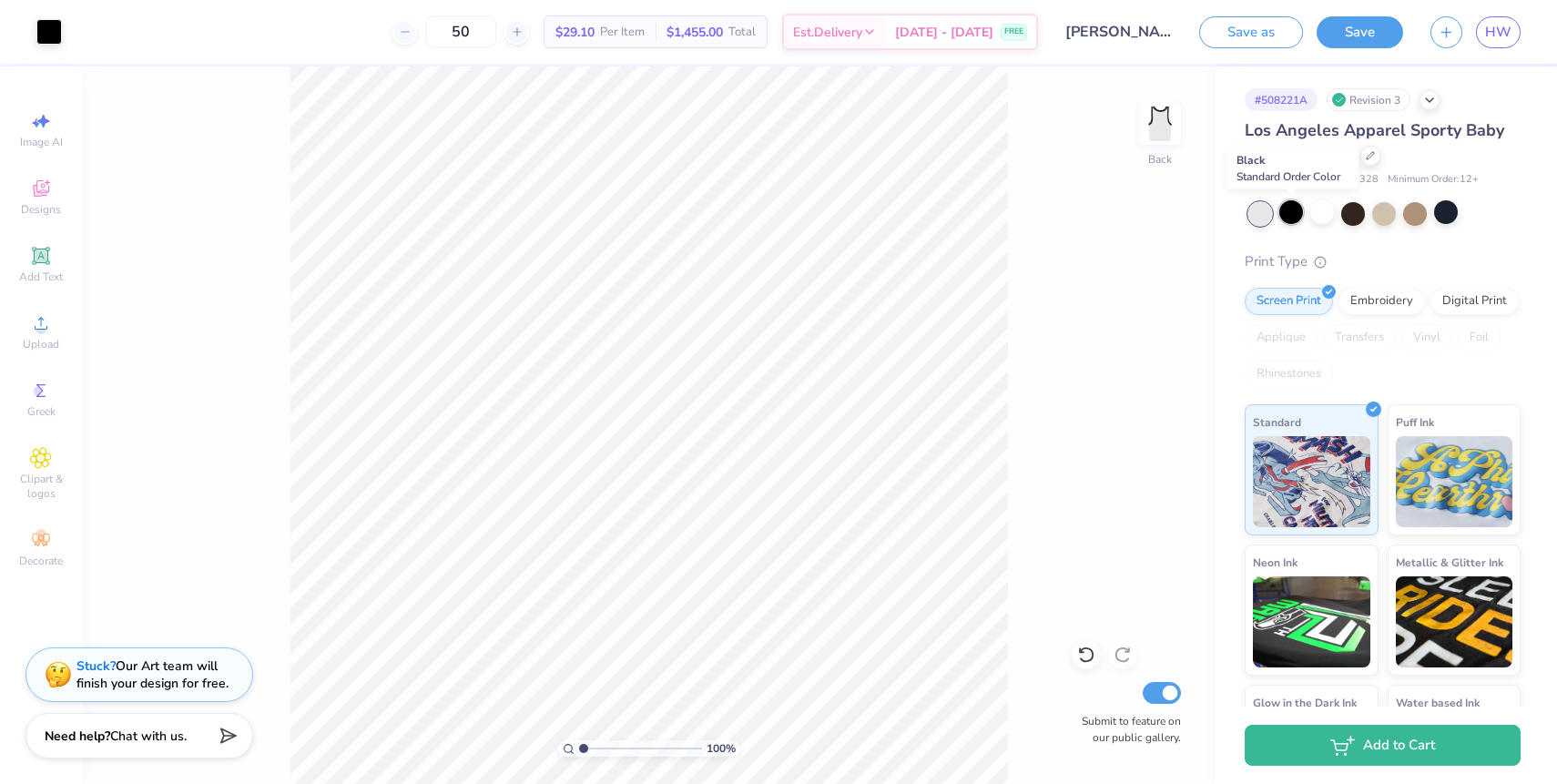
click at [1286, 216] on div at bounding box center [1291, 212] width 24 height 24
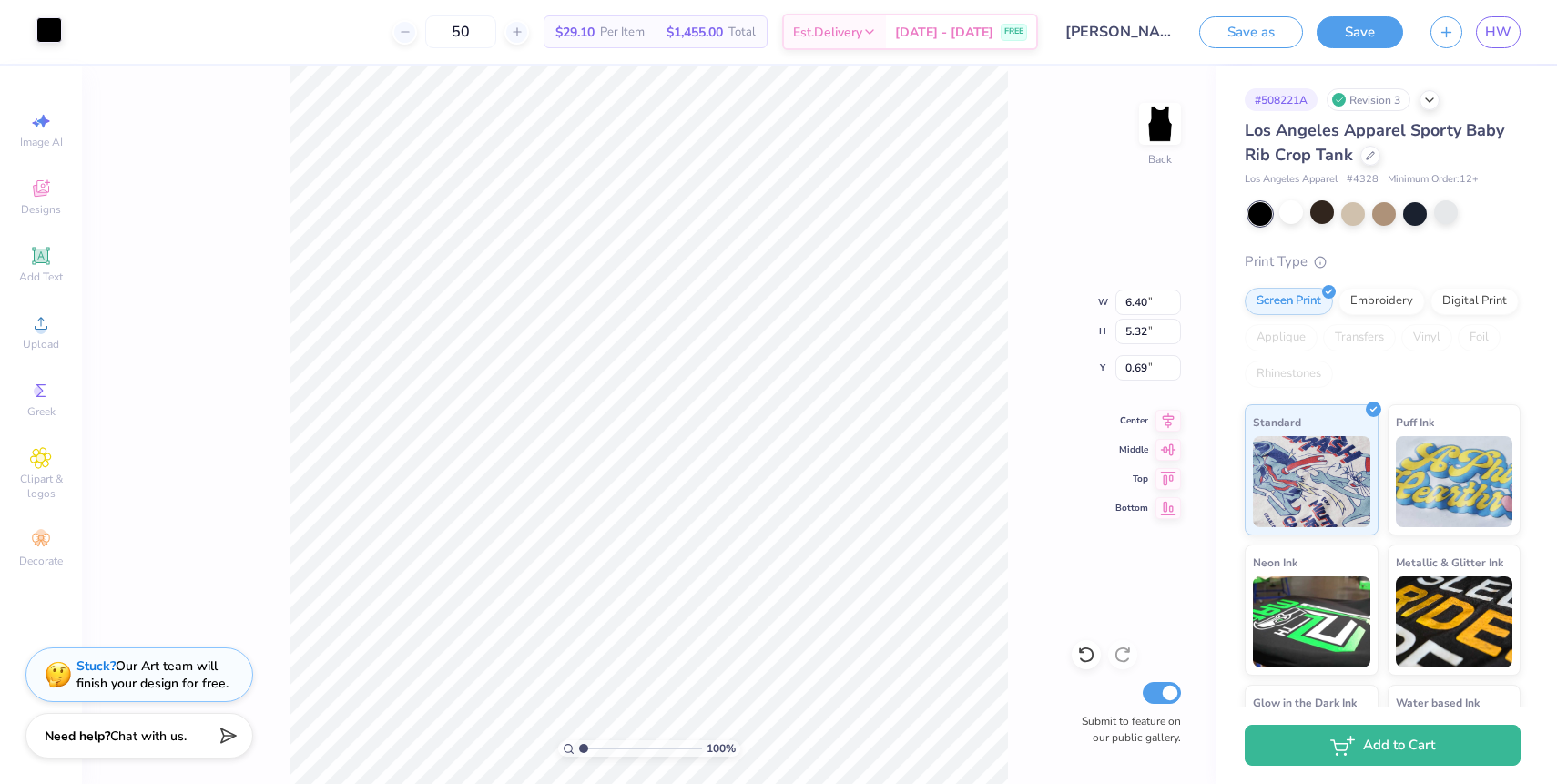
click at [48, 24] on div at bounding box center [49, 30] width 25 height 25
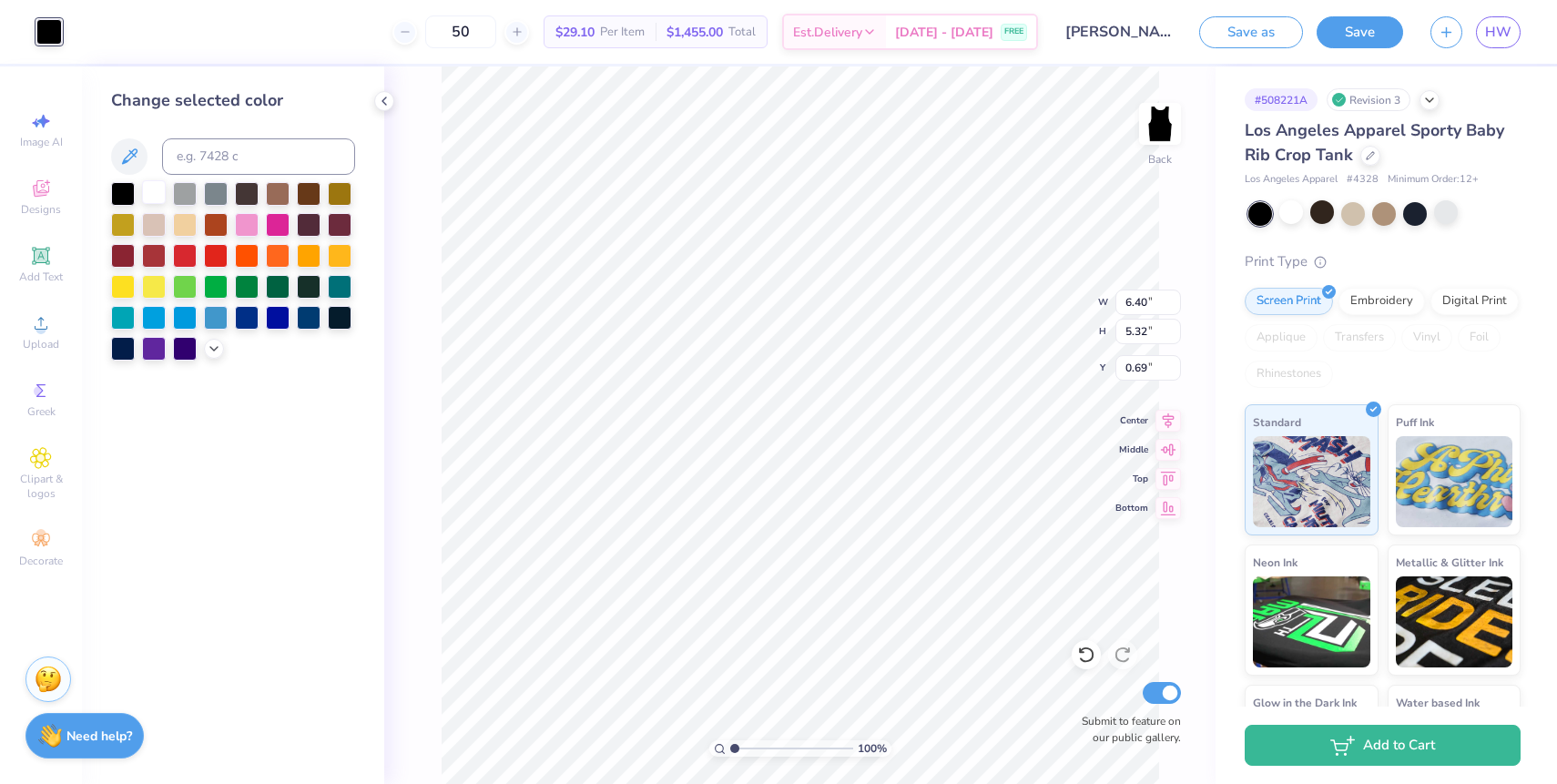
click at [147, 190] on div at bounding box center [154, 192] width 24 height 24
click at [1496, 35] on span "HW" at bounding box center [1498, 31] width 26 height 21
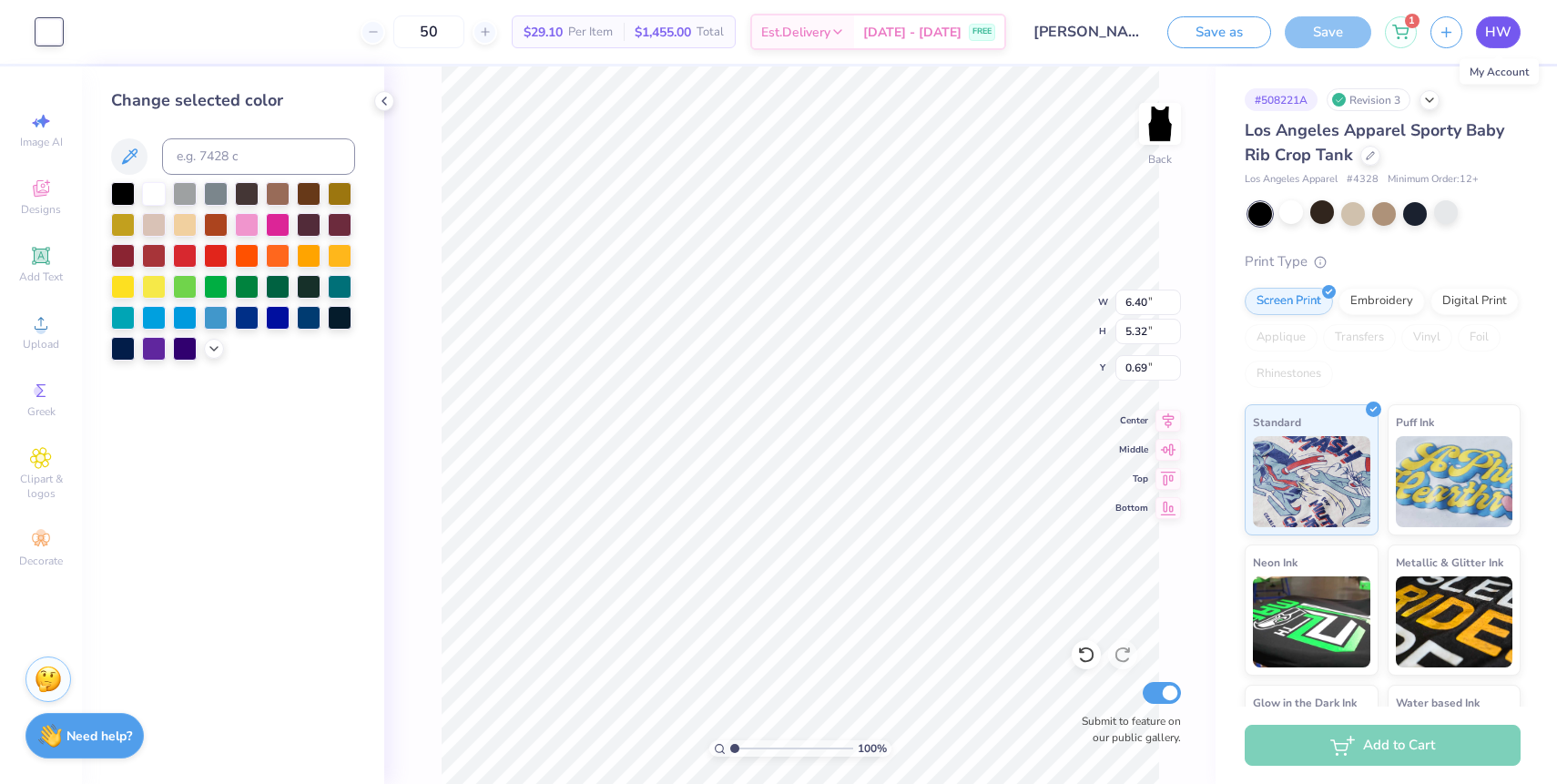
click at [1498, 32] on span "HW" at bounding box center [1498, 31] width 26 height 21
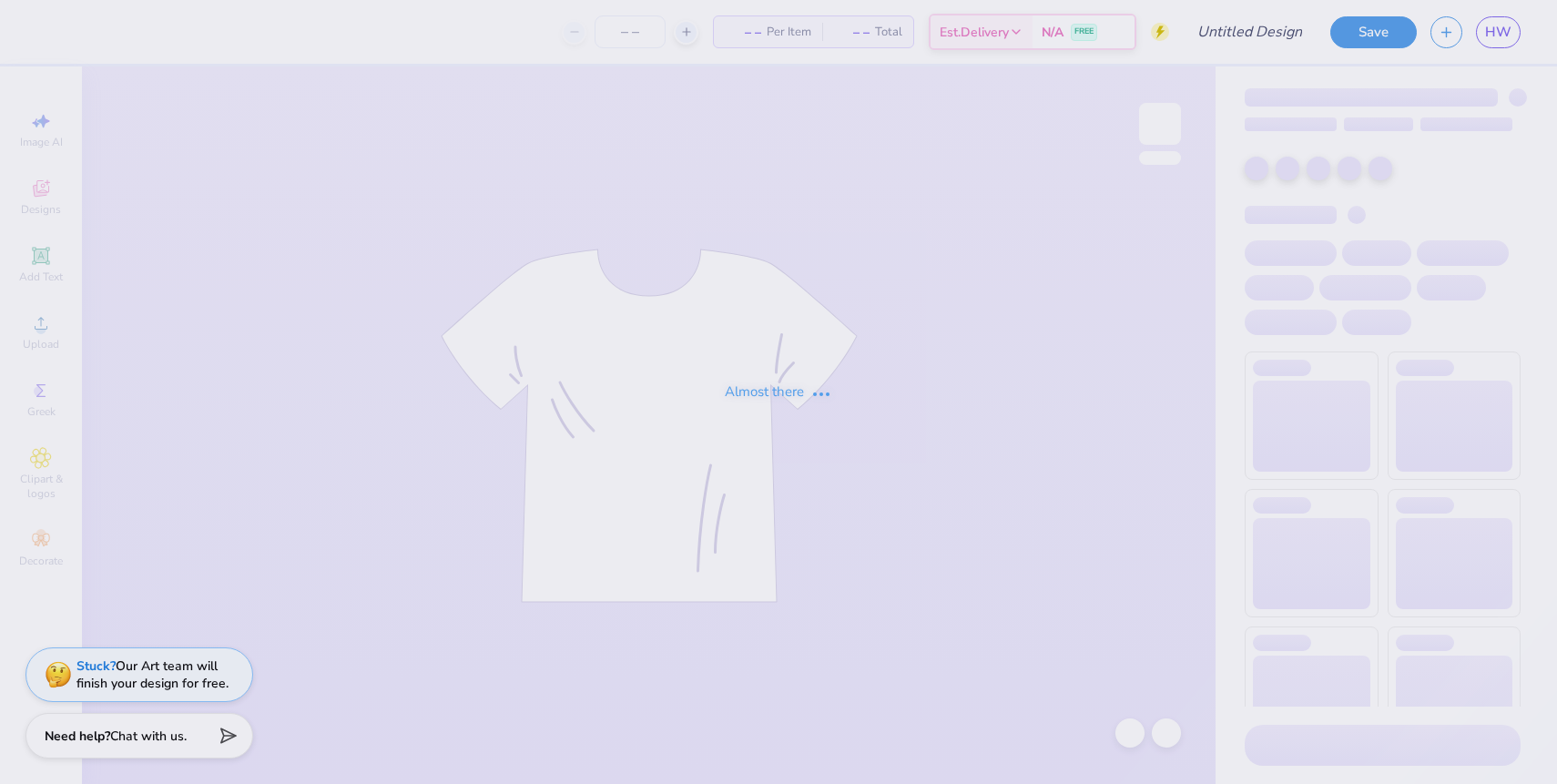
type input "[PERSON_NAME] : [GEOGRAPHIC_DATA][US_STATE]"
type input "50"
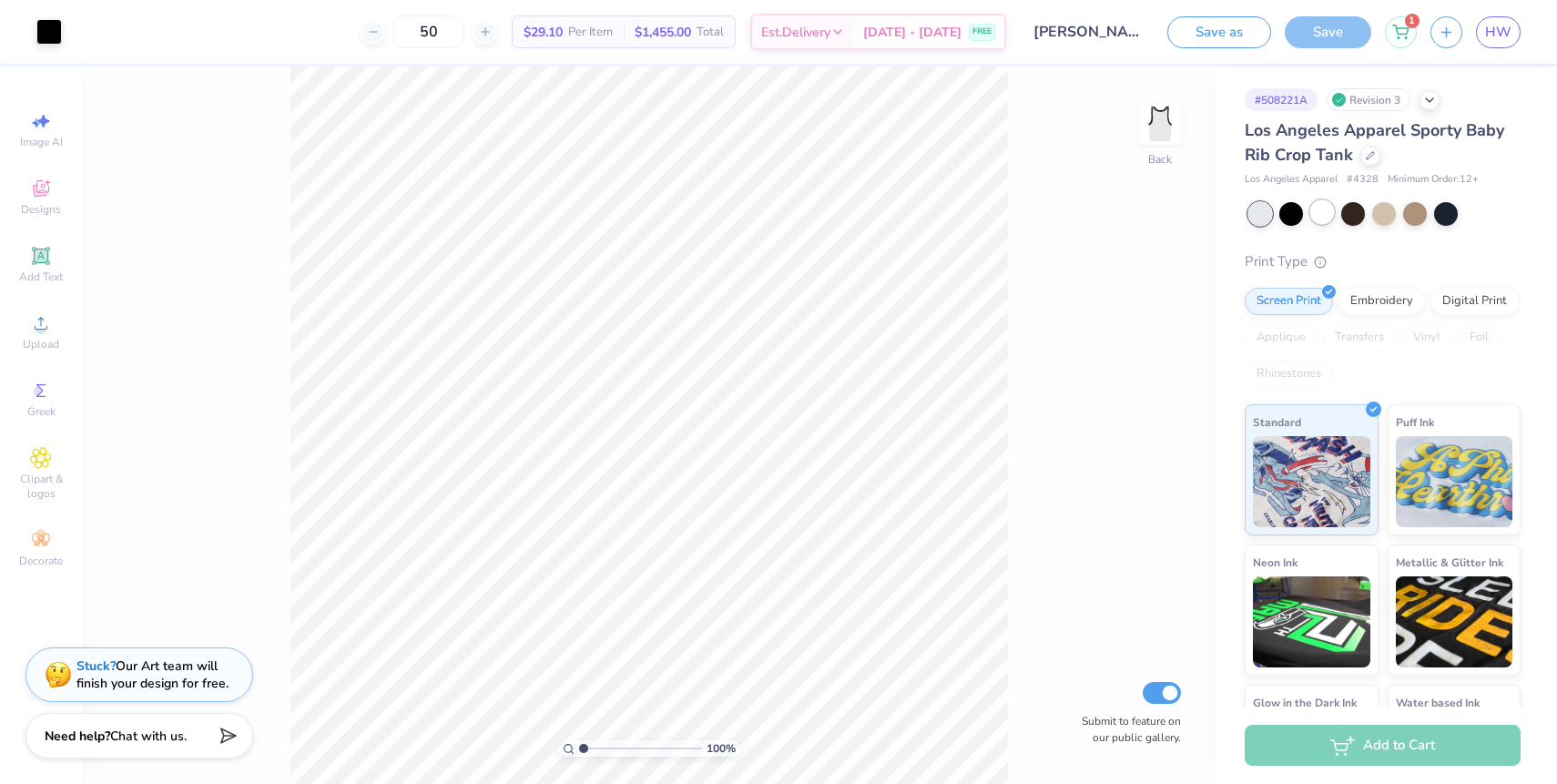
click at [1323, 215] on div at bounding box center [1322, 212] width 24 height 24
click at [1343, 28] on div "Save" at bounding box center [1328, 32] width 86 height 32
click at [1402, 32] on icon at bounding box center [1401, 26] width 16 height 9
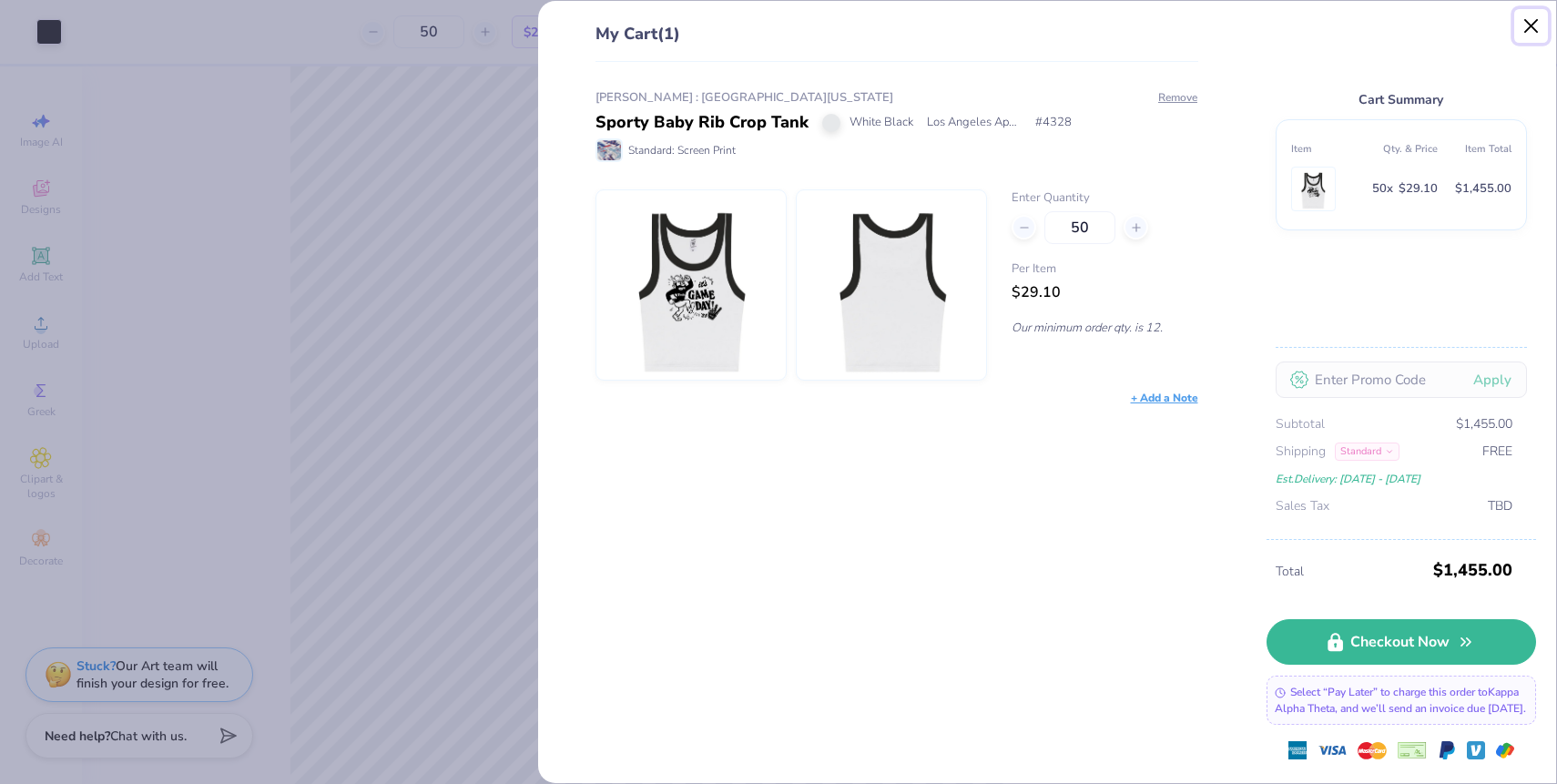
click at [1533, 22] on button "Close" at bounding box center [1531, 25] width 34 height 34
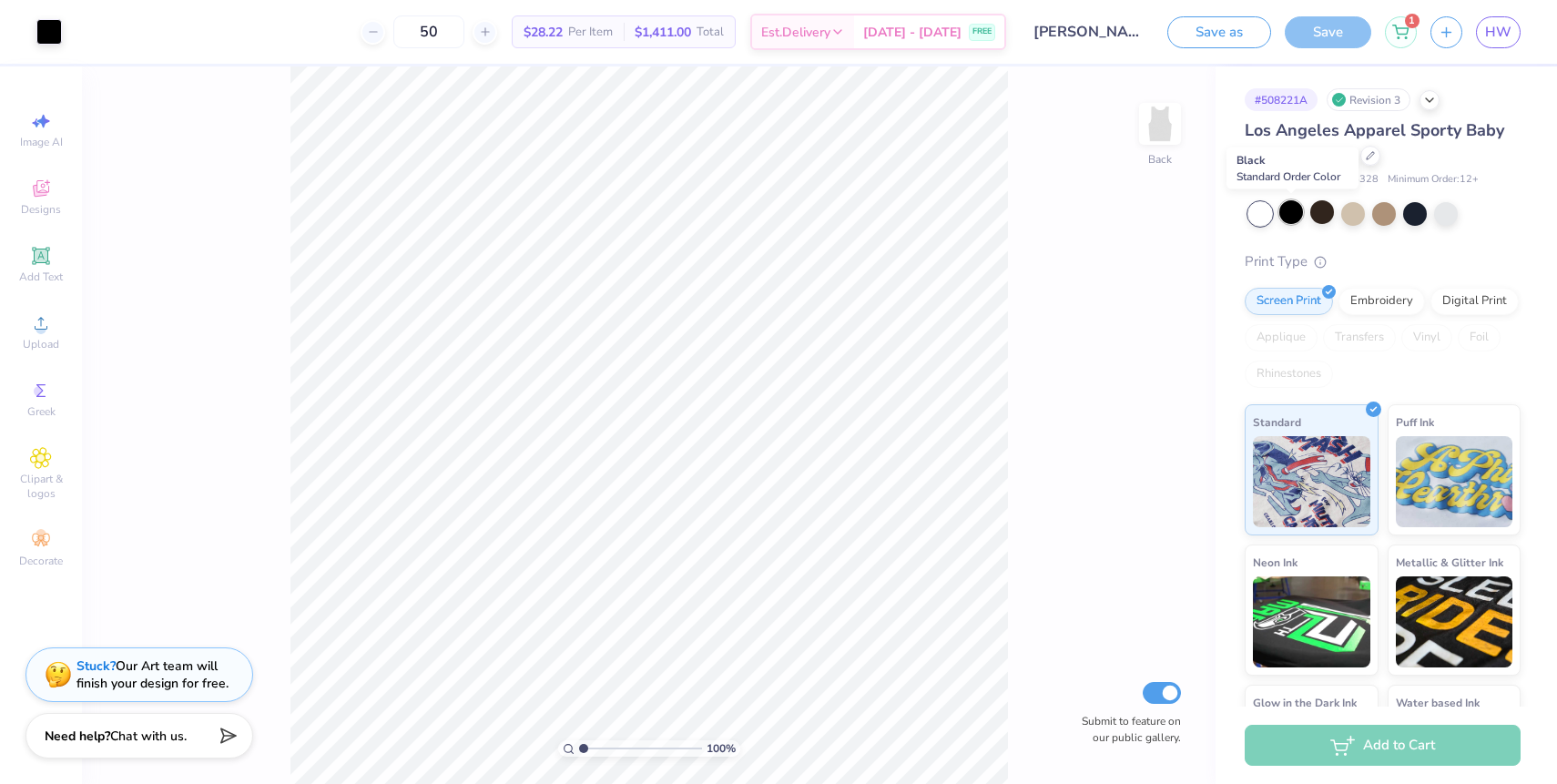
click at [1291, 212] on div at bounding box center [1291, 212] width 24 height 24
click at [1321, 215] on div at bounding box center [1322, 212] width 24 height 24
click at [1361, 216] on div at bounding box center [1353, 212] width 24 height 24
click at [1411, 216] on div at bounding box center [1415, 212] width 24 height 24
click at [1426, 217] on div at bounding box center [1415, 212] width 24 height 24
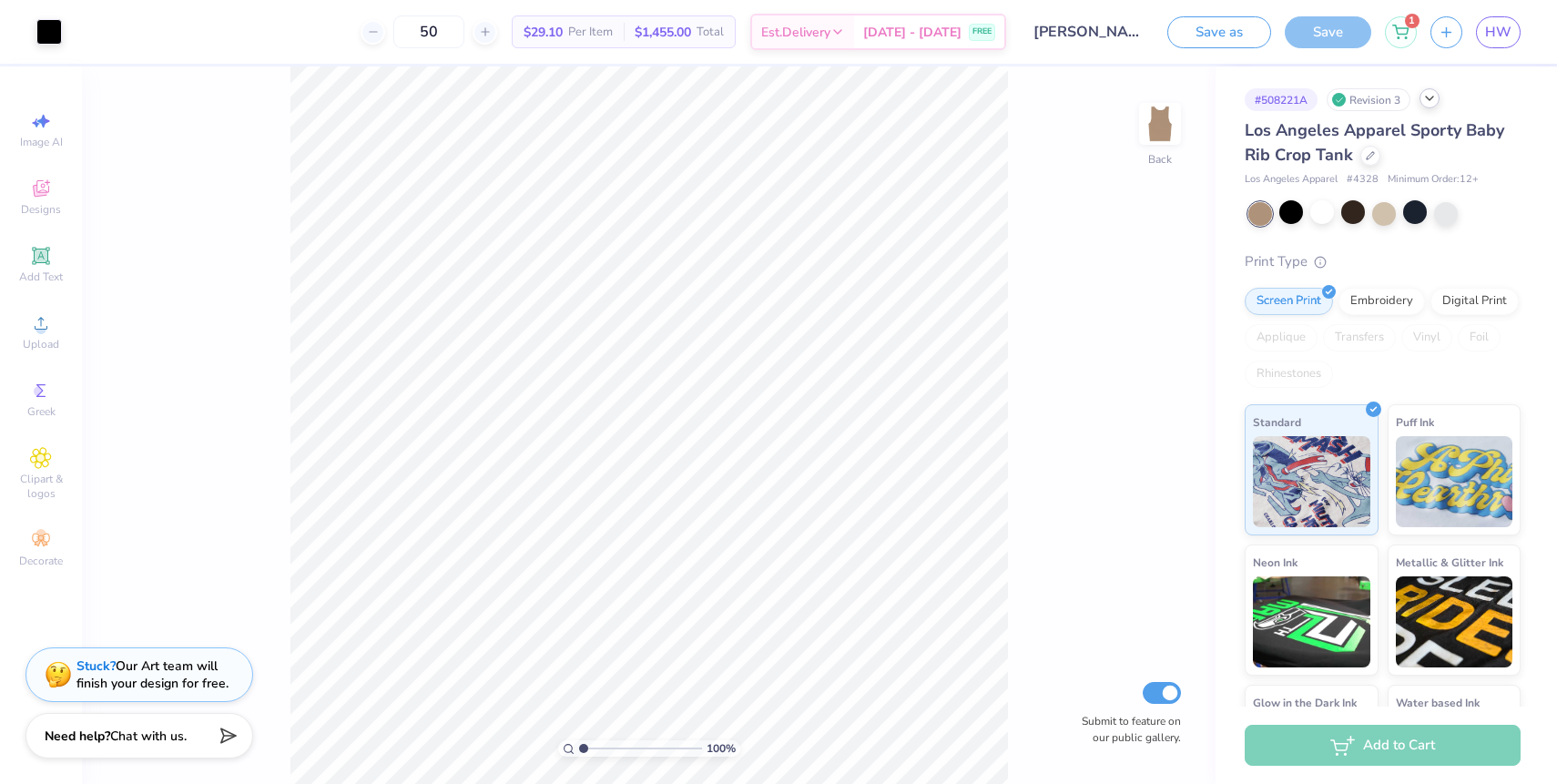
click at [1427, 100] on icon at bounding box center [1430, 98] width 15 height 15
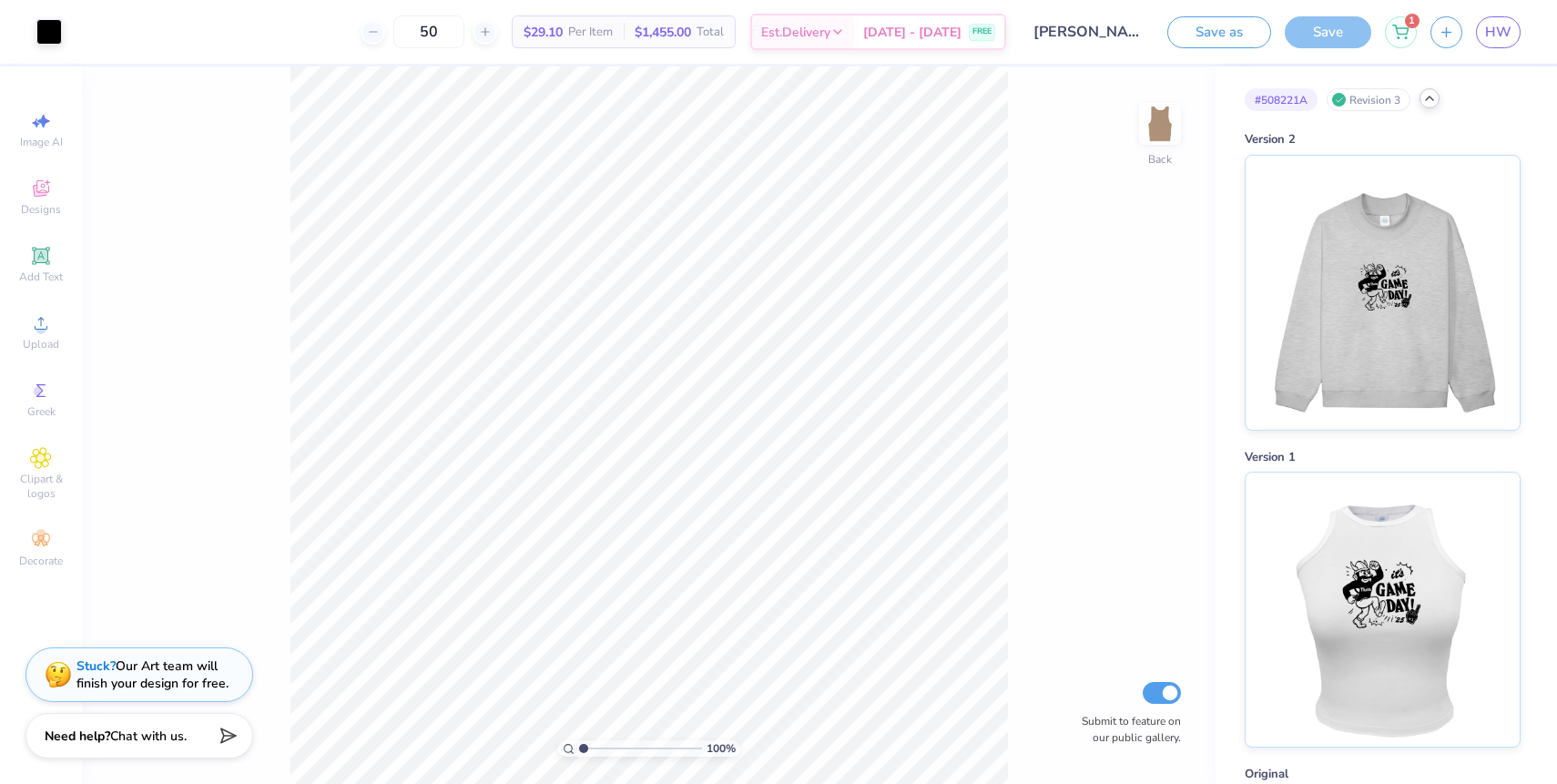
click at [1431, 101] on icon at bounding box center [1430, 98] width 15 height 15
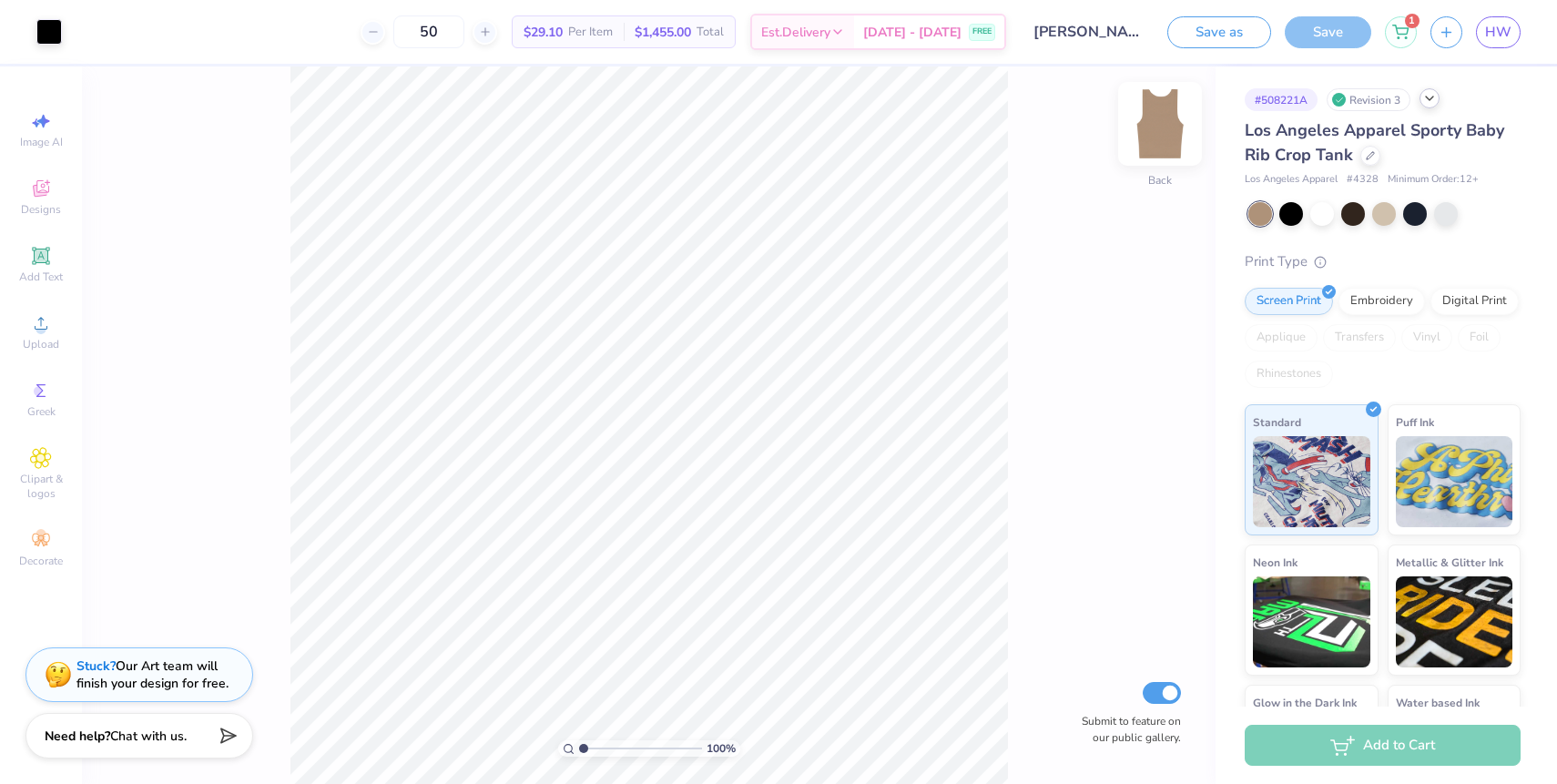
click at [1165, 136] on img at bounding box center [1160, 123] width 73 height 73
click at [1369, 160] on div at bounding box center [1370, 154] width 20 height 20
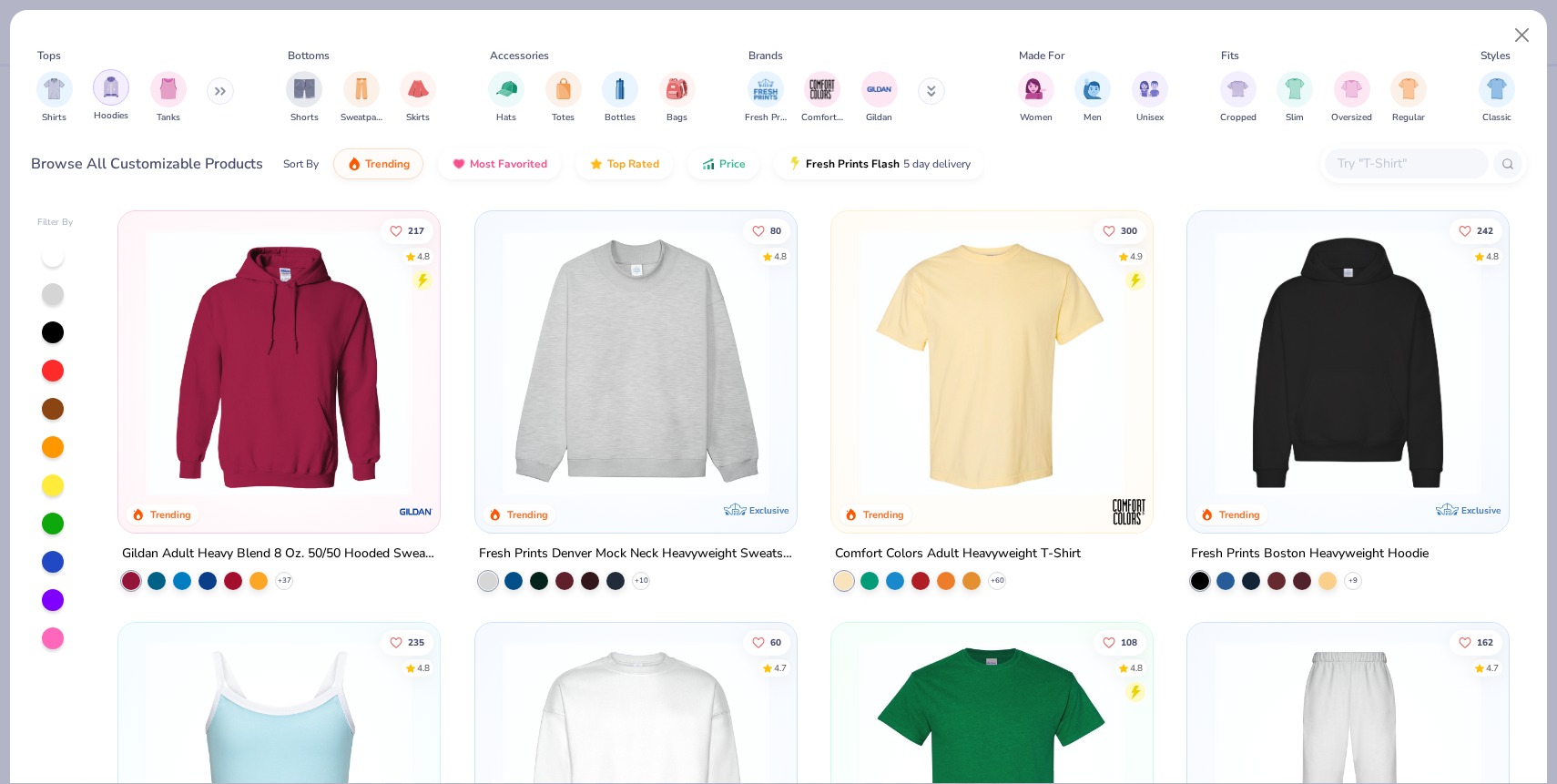
click at [109, 83] on img "filter for Hoodies" at bounding box center [111, 86] width 20 height 21
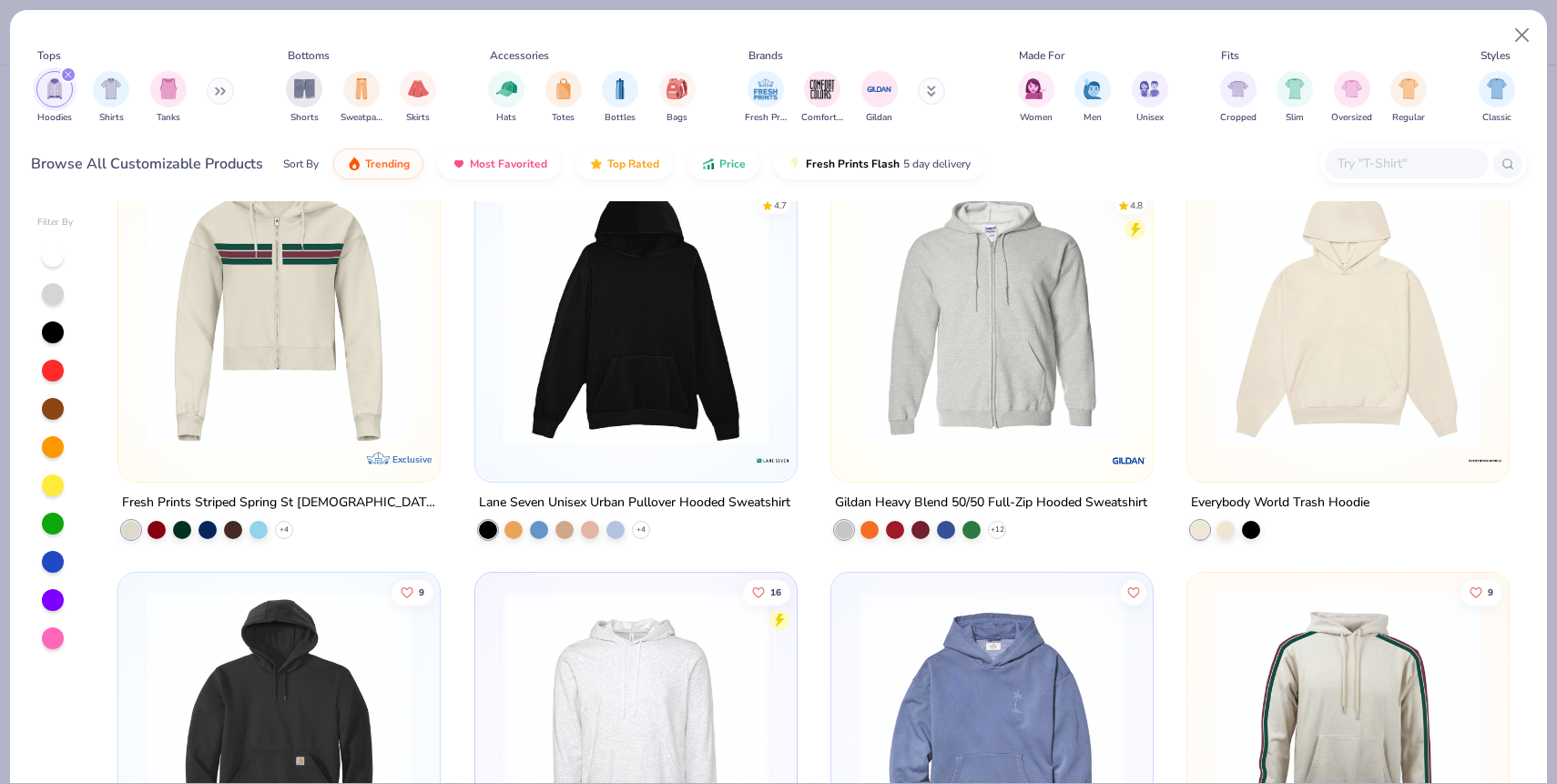
scroll to position [1978, 0]
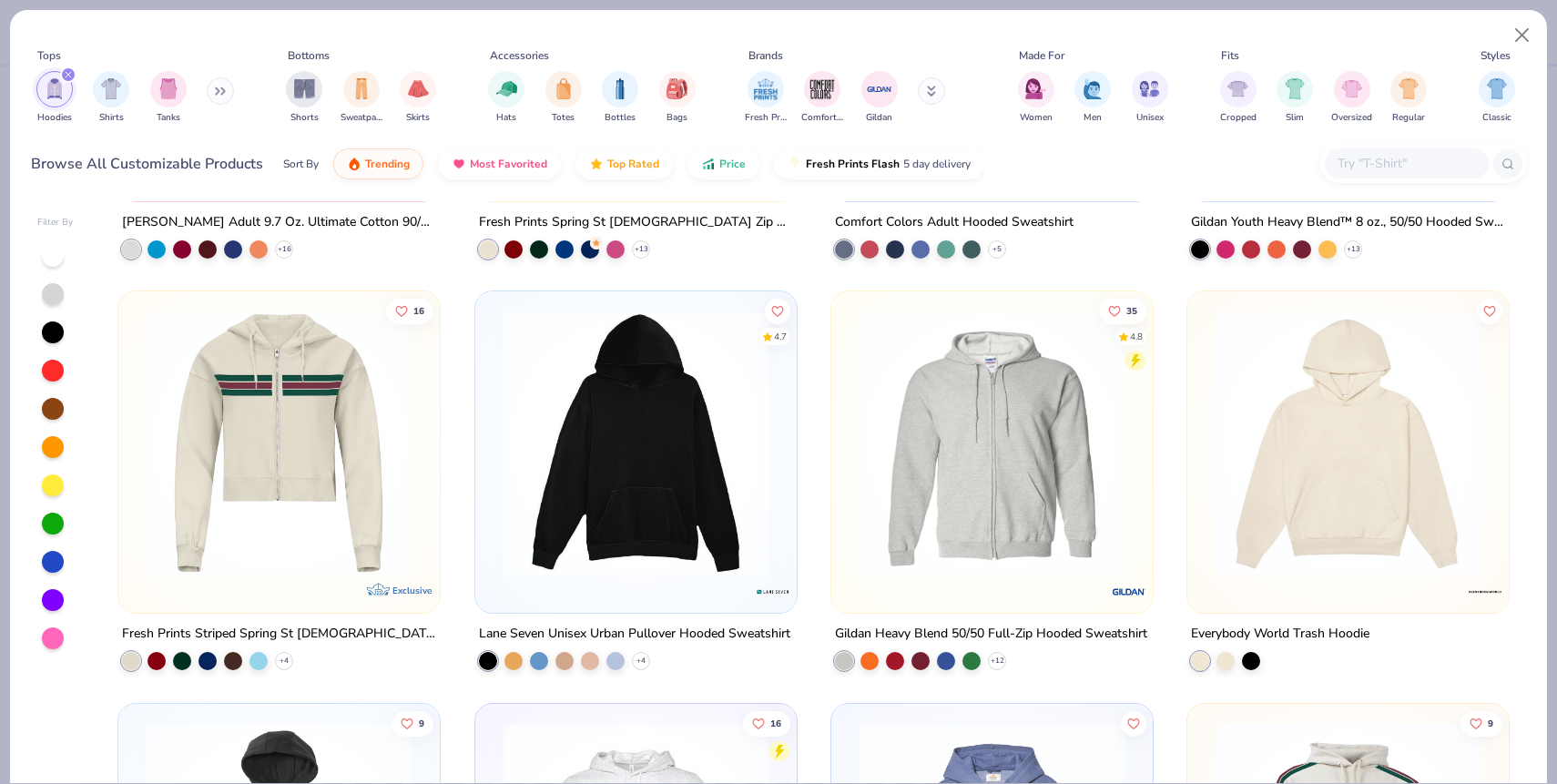
click at [1261, 457] on img at bounding box center [1348, 443] width 285 height 267
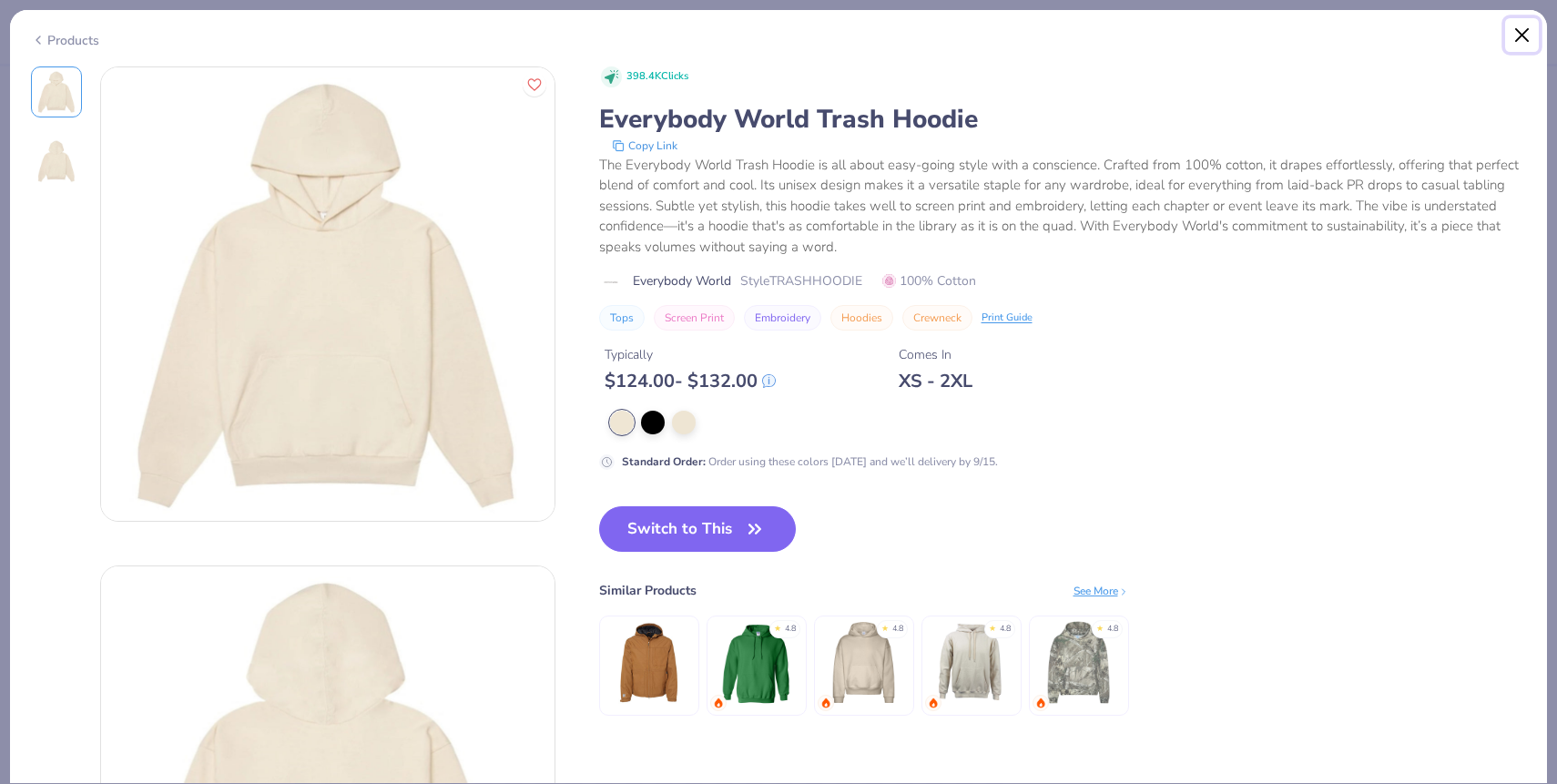
click at [1527, 35] on button "Close" at bounding box center [1522, 35] width 34 height 34
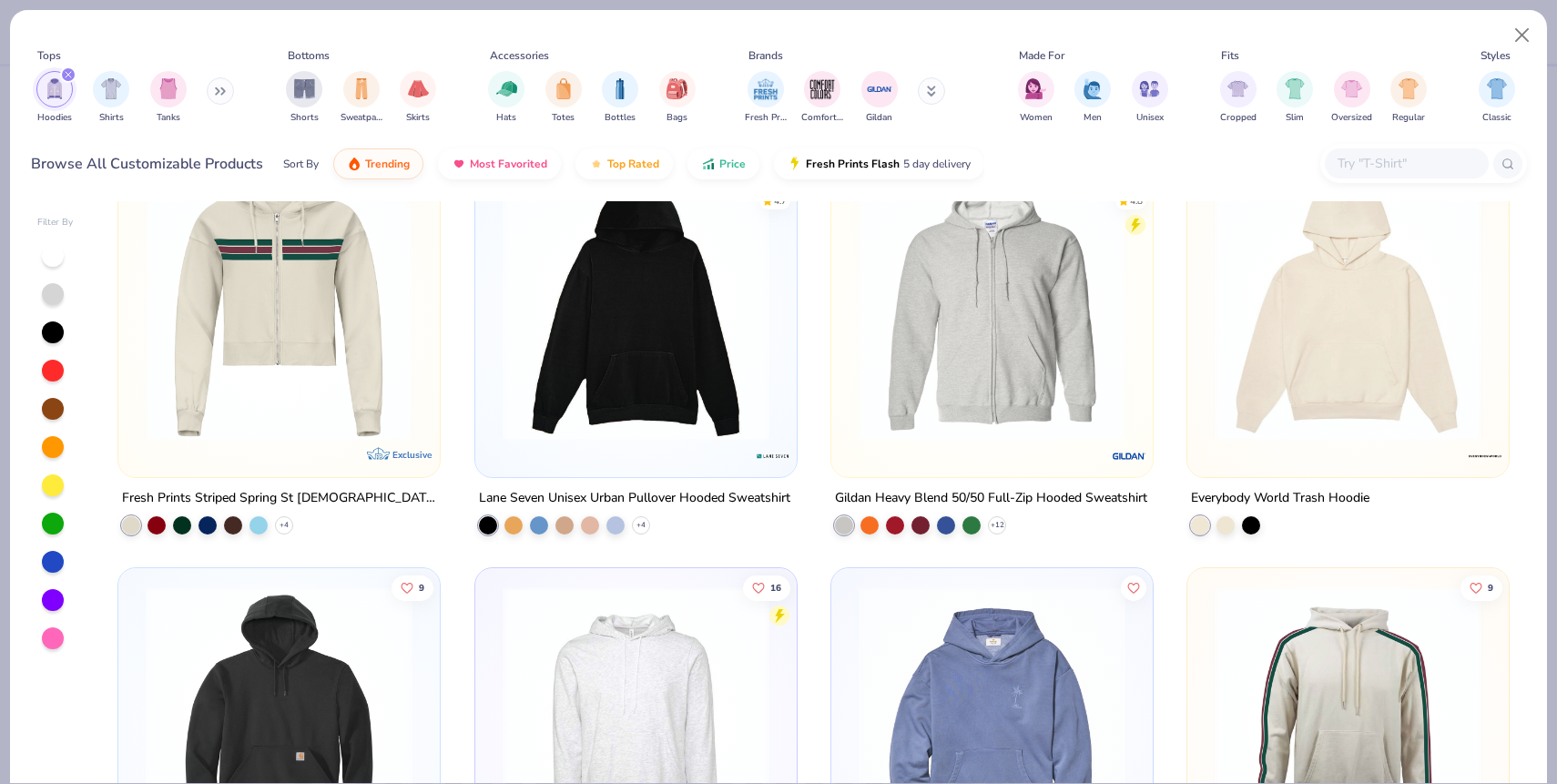
scroll to position [1732, 0]
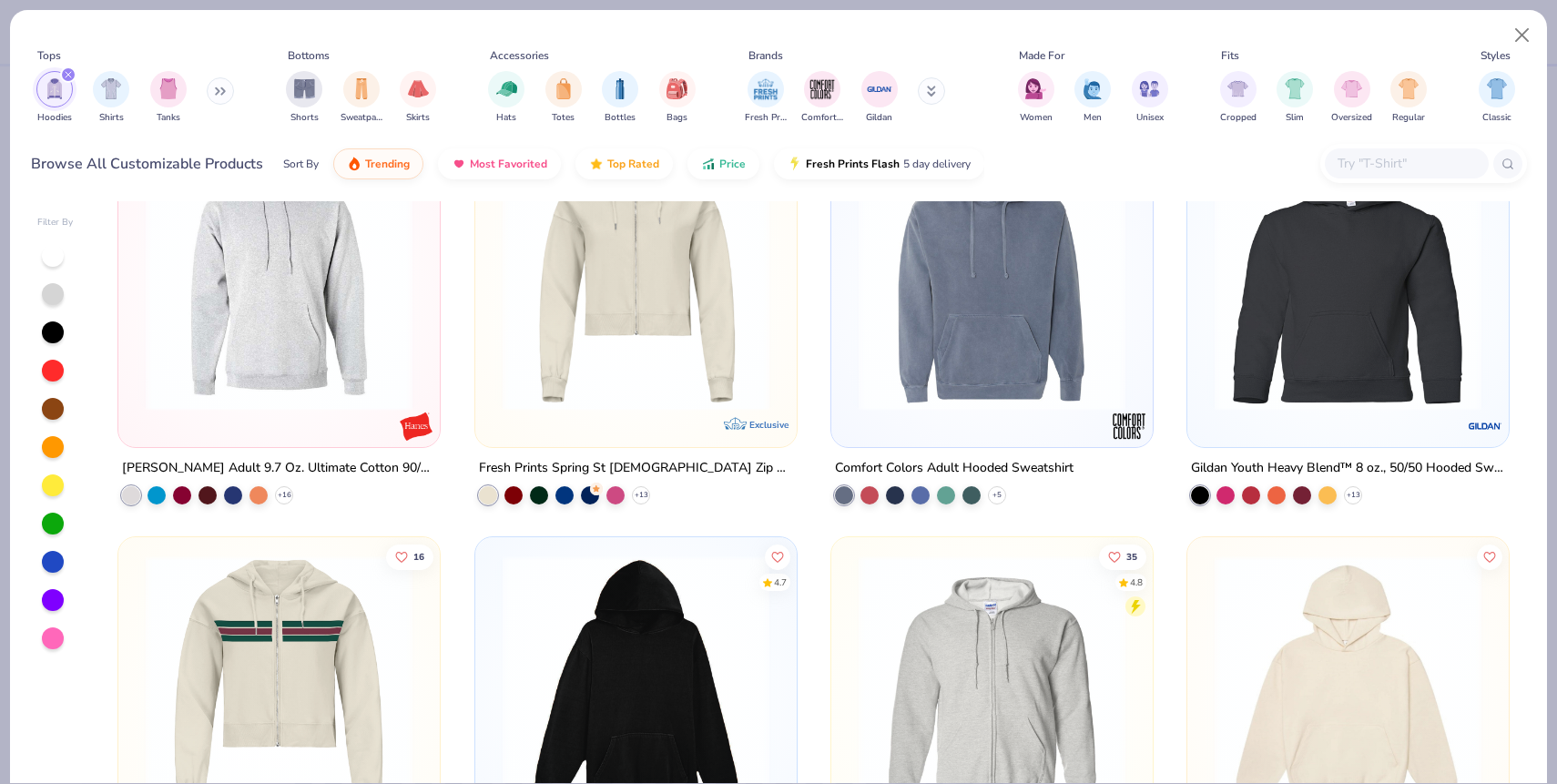
click at [219, 91] on icon at bounding box center [217, 91] width 3 height 7
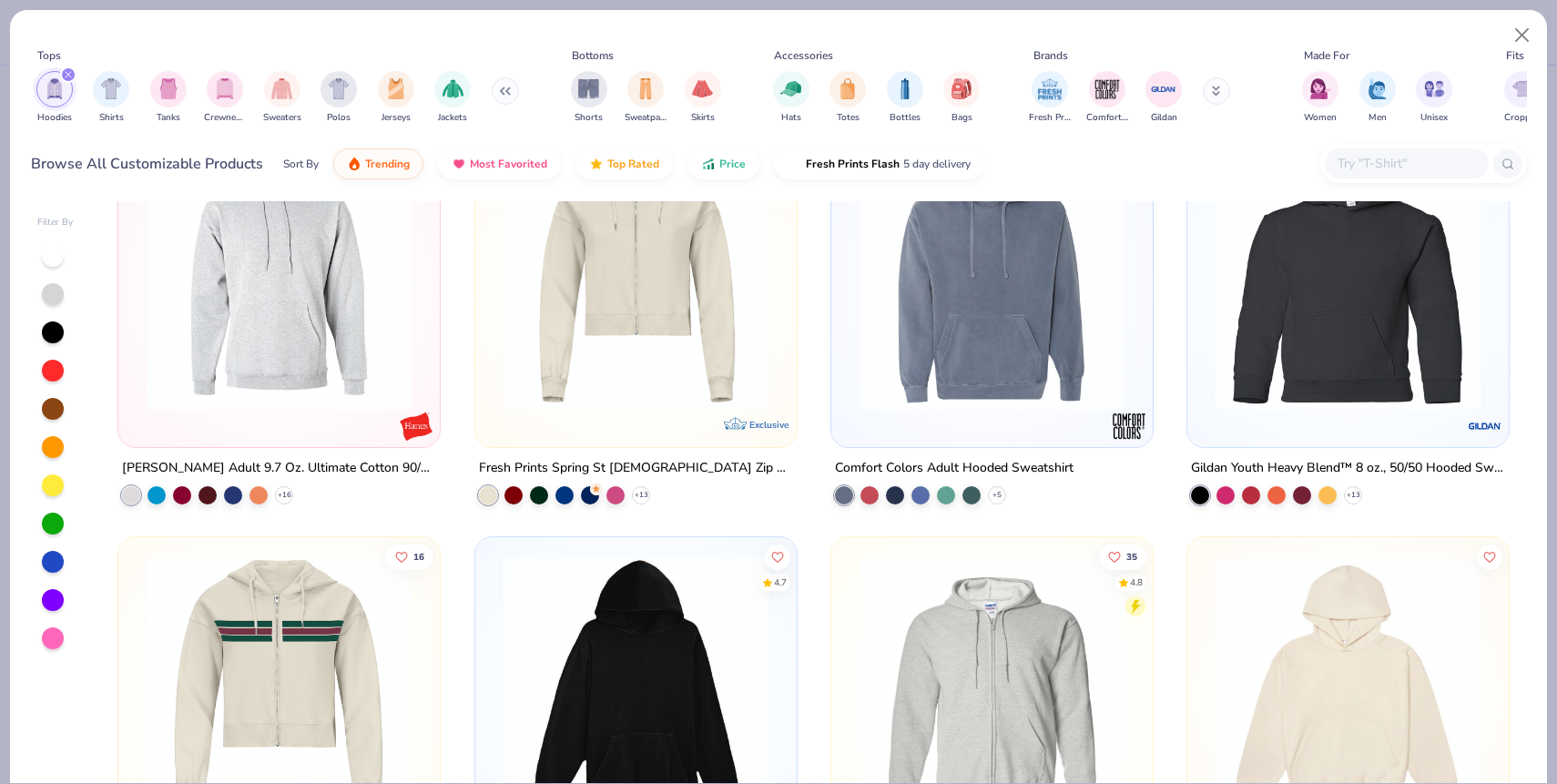
click at [71, 74] on icon "filter for Hoodies" at bounding box center [68, 74] width 7 height 7
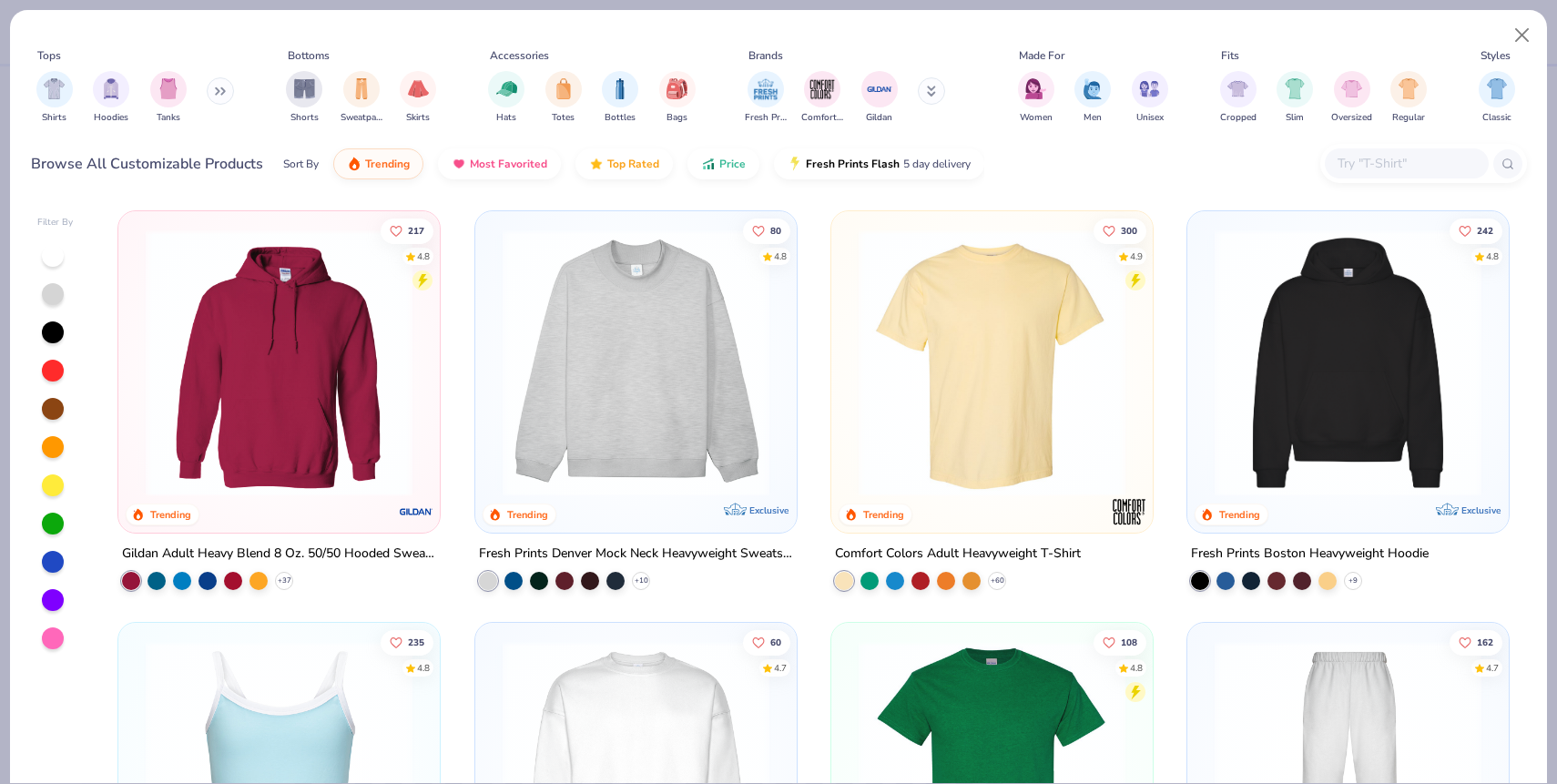
click at [226, 93] on icon at bounding box center [220, 90] width 11 height 9
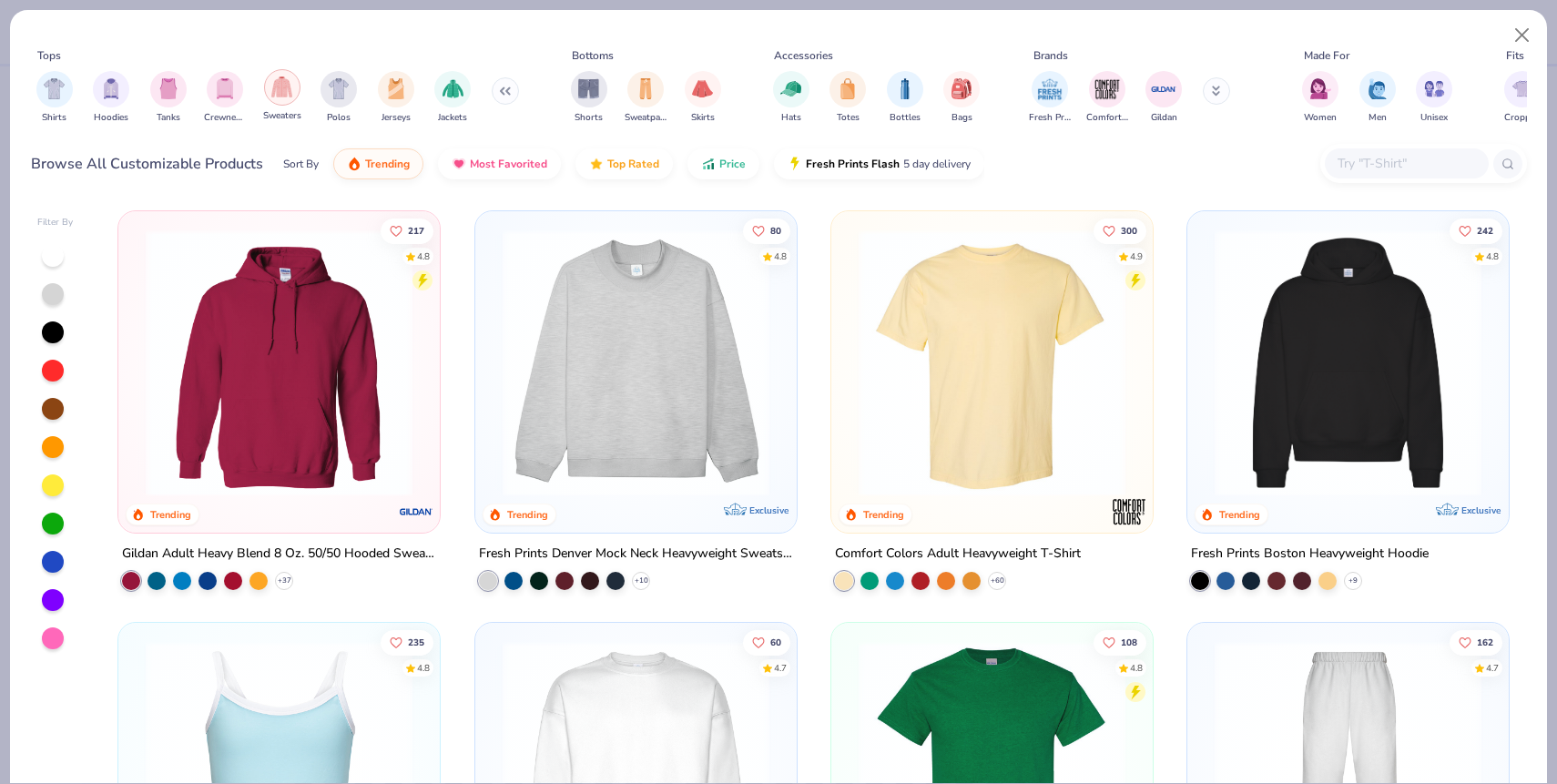
click at [283, 96] on img "filter for Sweaters" at bounding box center [281, 86] width 21 height 21
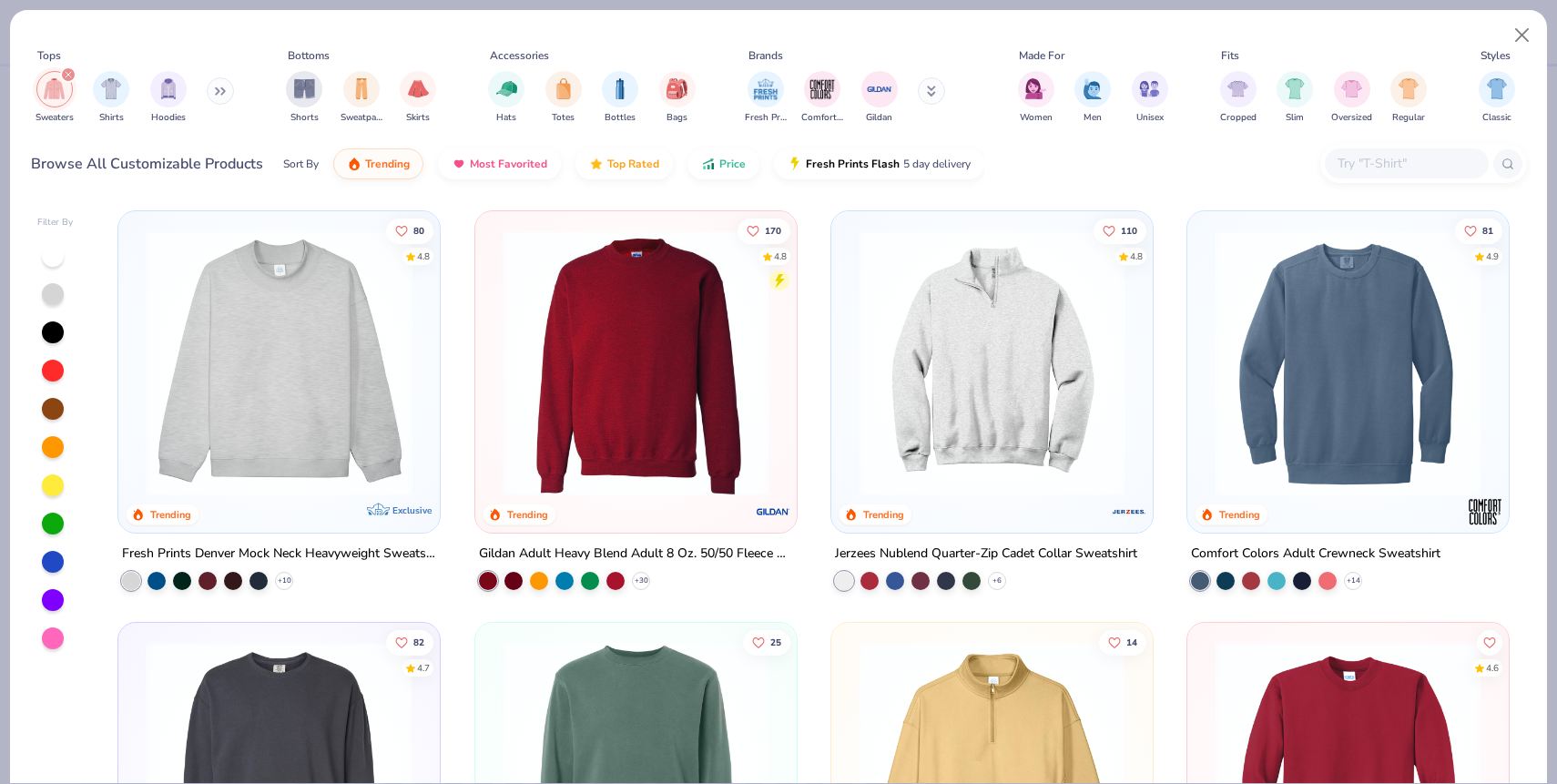
click at [224, 716] on img at bounding box center [278, 774] width 285 height 267
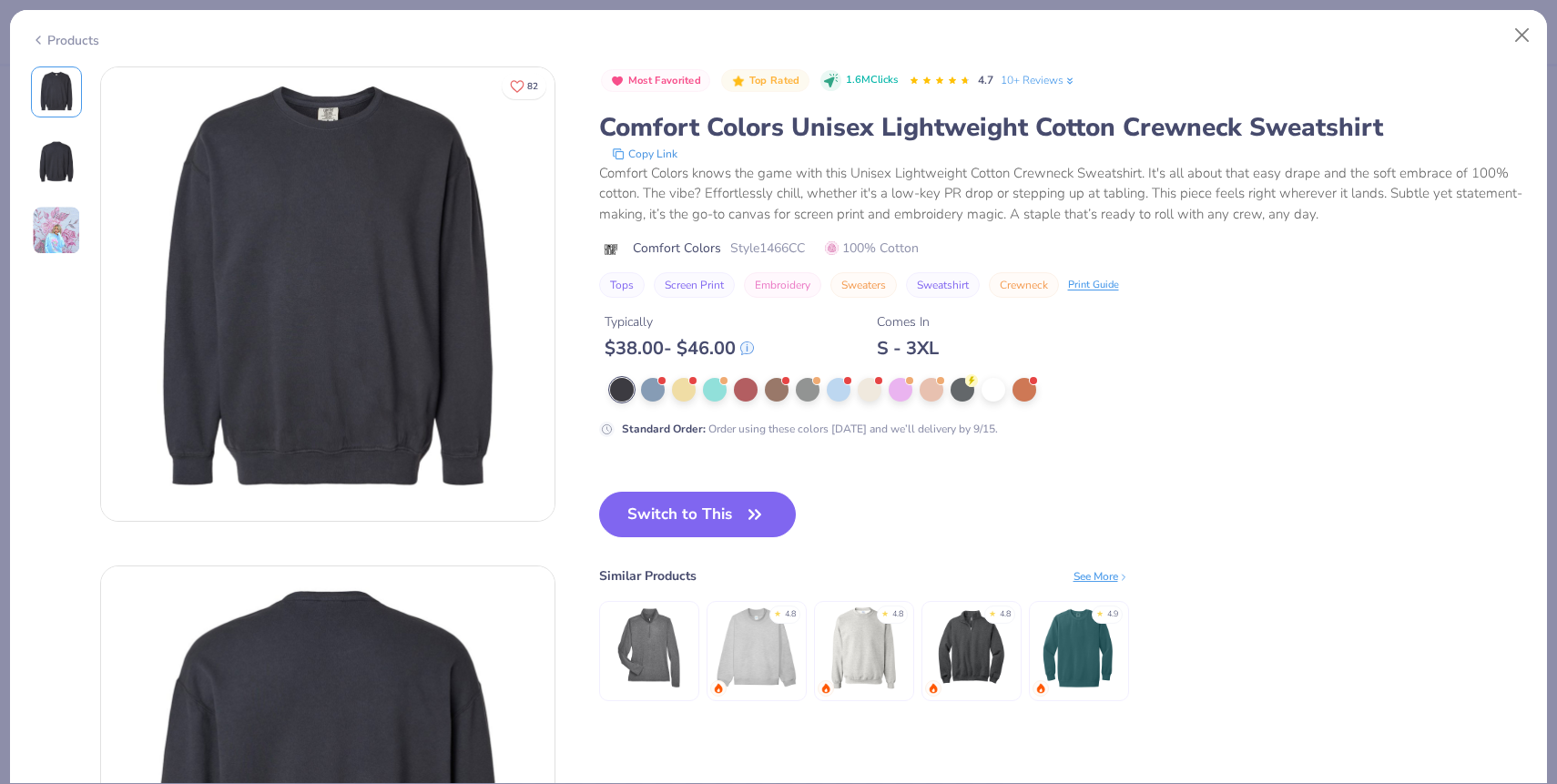
click at [915, 389] on div at bounding box center [969, 389] width 718 height 24
click at [905, 389] on div at bounding box center [900, 388] width 24 height 24
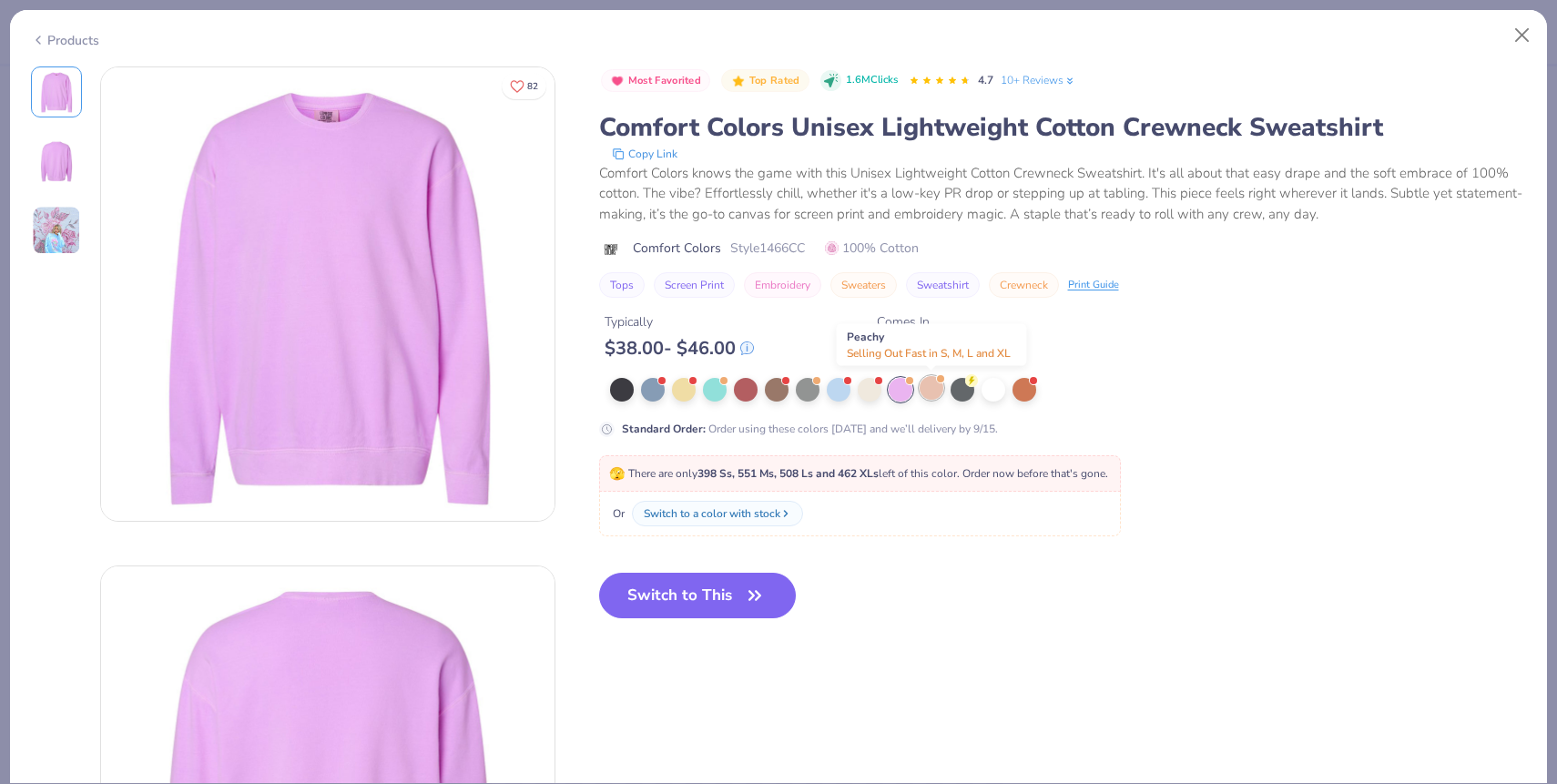
click at [932, 390] on div at bounding box center [931, 388] width 24 height 24
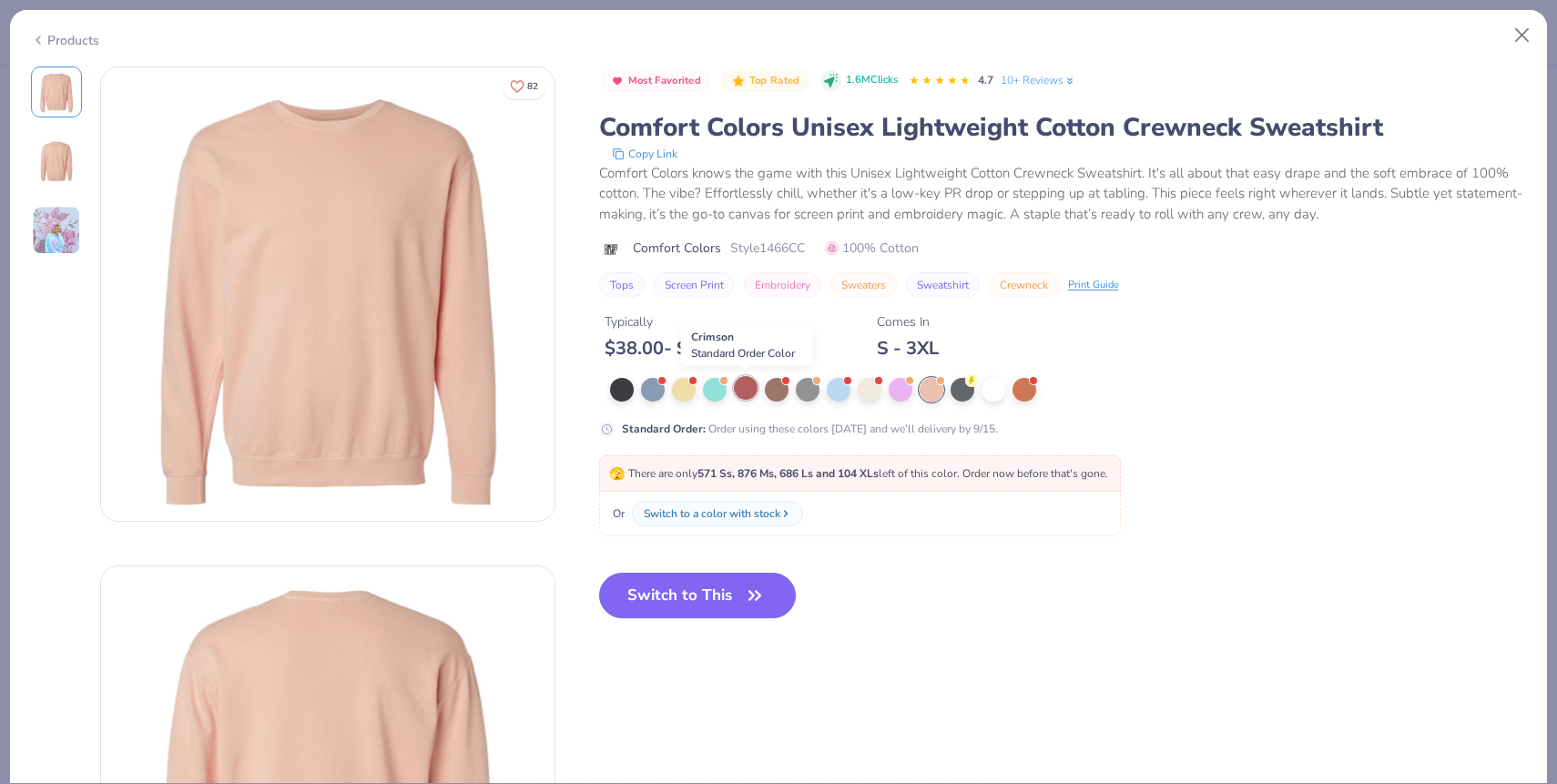
click at [747, 398] on div at bounding box center [746, 388] width 24 height 24
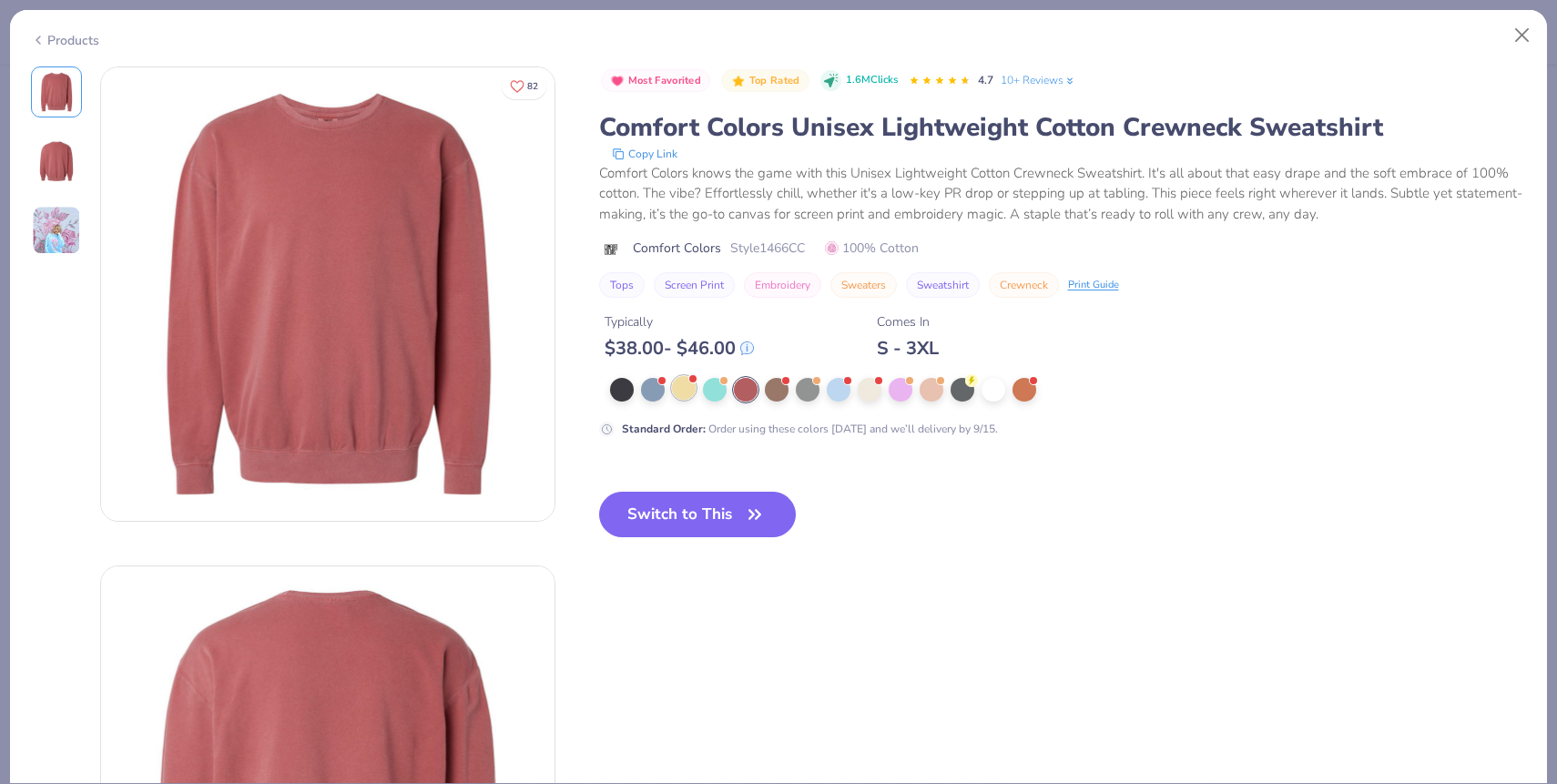
click at [684, 398] on div at bounding box center [683, 388] width 24 height 24
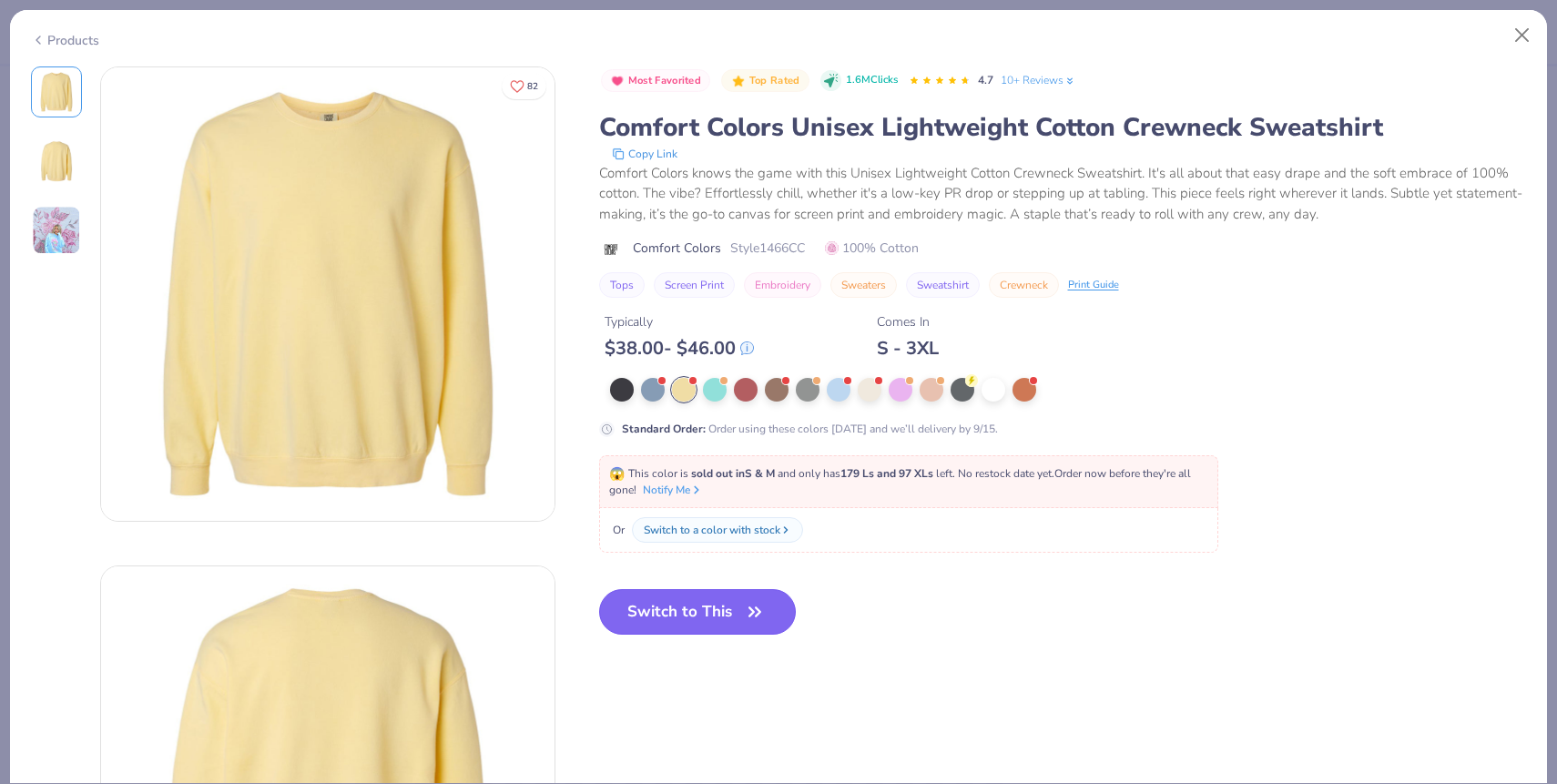
click at [727, 599] on button "Switch to This" at bounding box center [698, 612] width 198 height 45
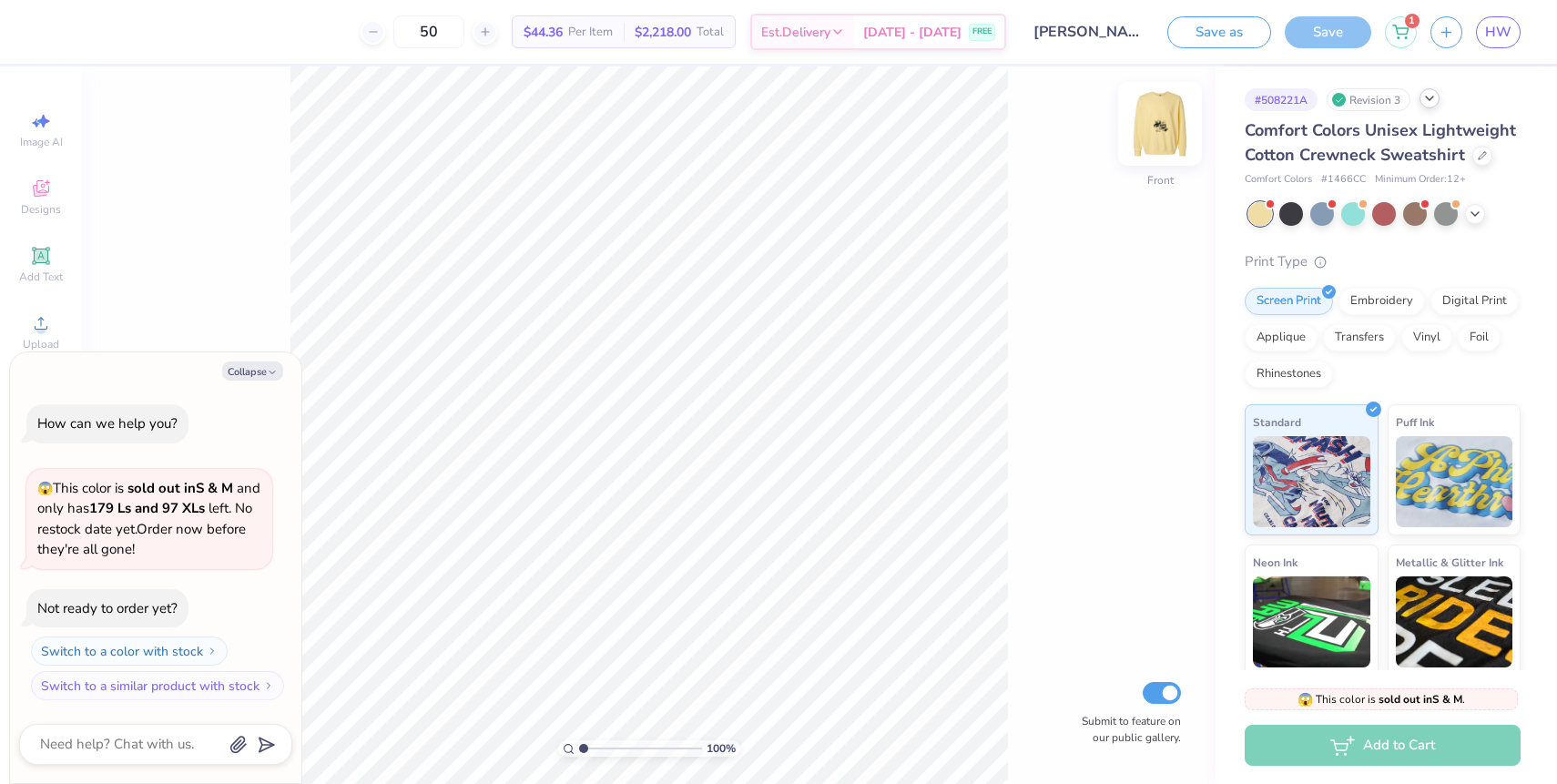
click at [1163, 121] on img at bounding box center [1160, 123] width 73 height 73
type textarea "x"
type input "7.45"
type input "6.19"
type textarea "x"
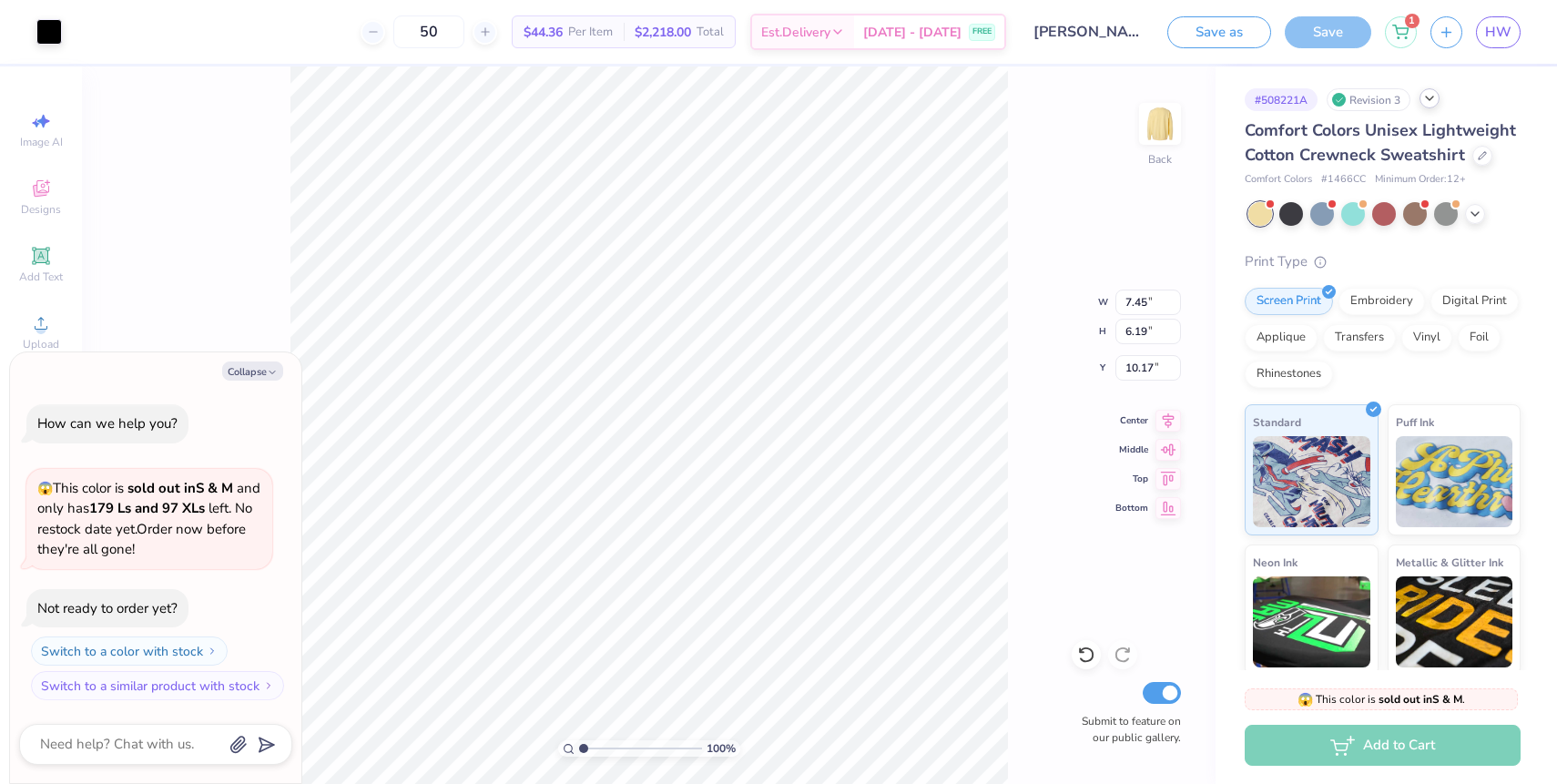
type input "4.24"
type textarea "x"
type input "13.37"
